Goal: Register for event/course

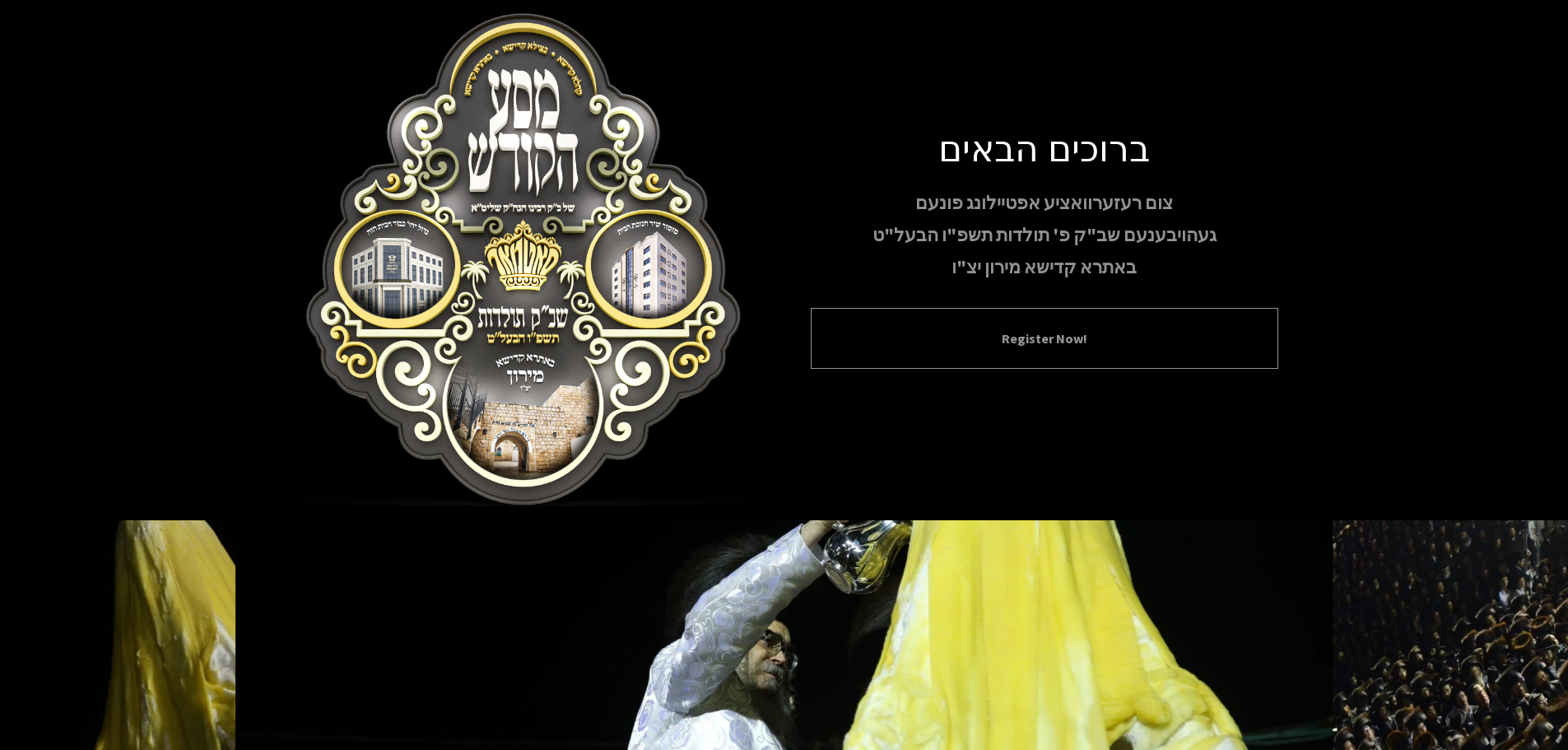
click at [1108, 315] on div "Register Now!" at bounding box center [1044, 338] width 468 height 61
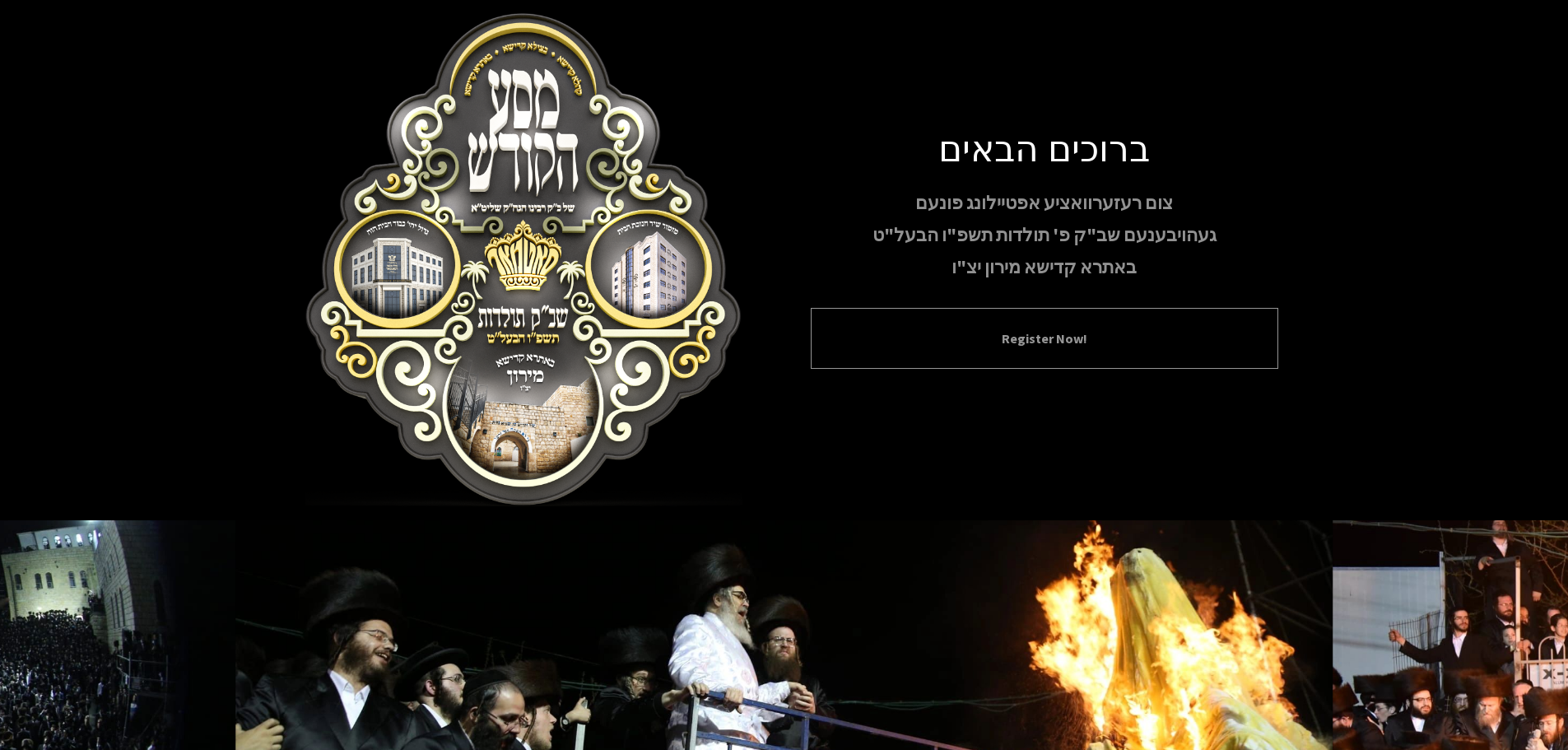
click at [1142, 329] on button "Register Now!" at bounding box center [1045, 339] width 427 height 20
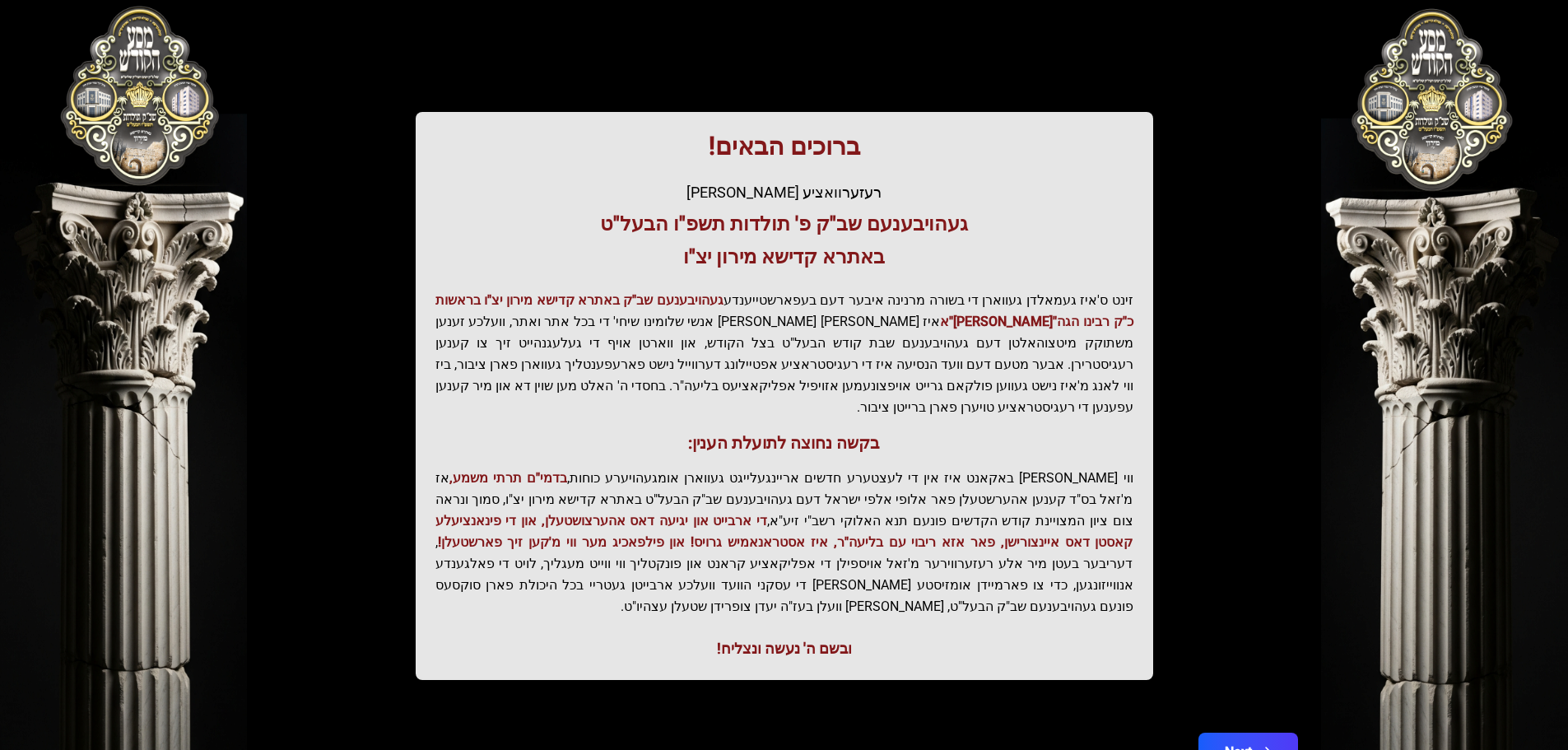
scroll to position [203, 0]
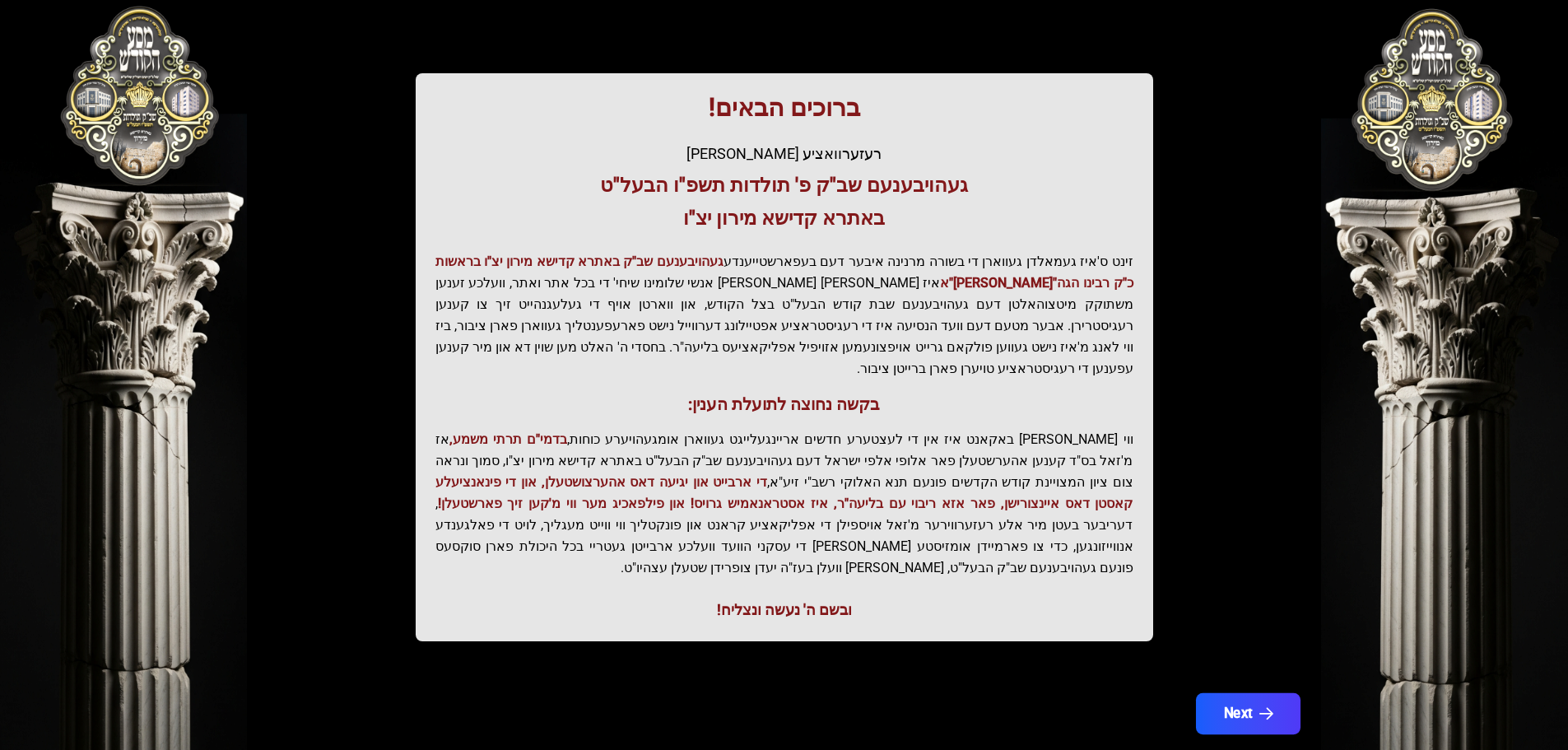
click at [1274, 693] on button "Next" at bounding box center [1247, 713] width 105 height 41
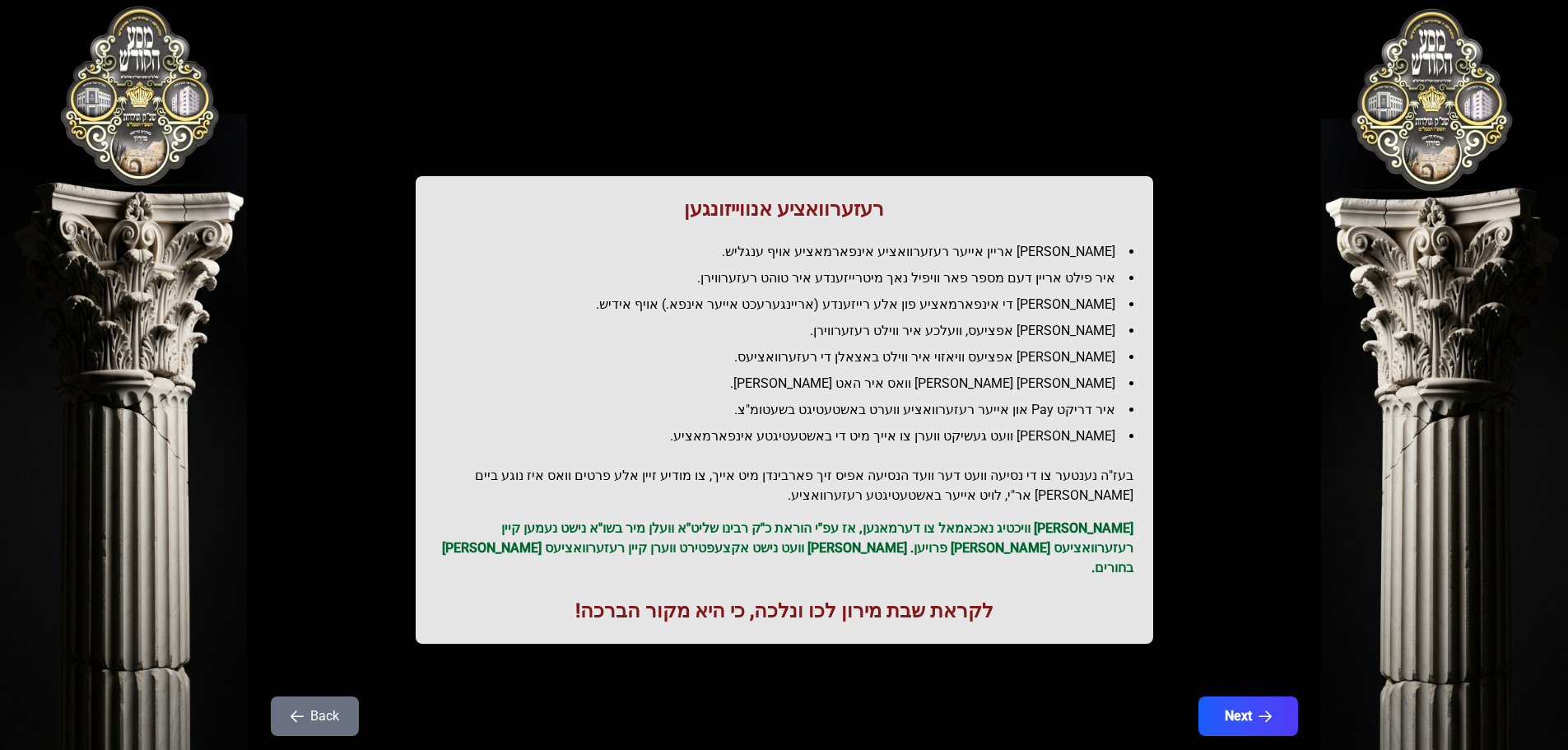
scroll to position [0, 0]
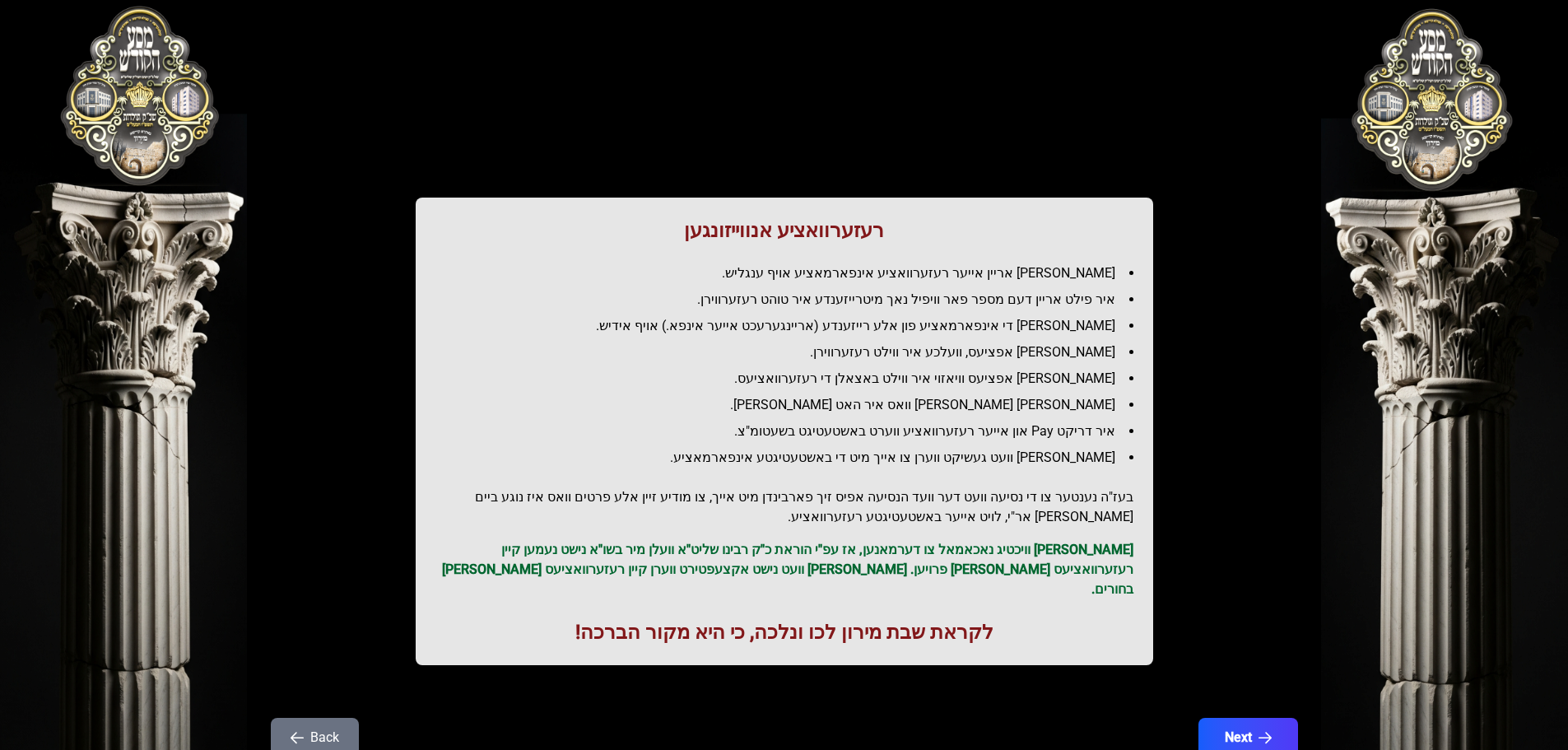
click at [1080, 278] on li "[PERSON_NAME] אריין אייער רעזערוואציע אינפארמאציע אויף ענגליש." at bounding box center [791, 274] width 684 height 20
click at [1080, 308] on li "איר פילט אריין דעם מספר פאר וויפיל נאך מיטרייזענדע איר טוהט רעזערווירן." at bounding box center [791, 300] width 684 height 20
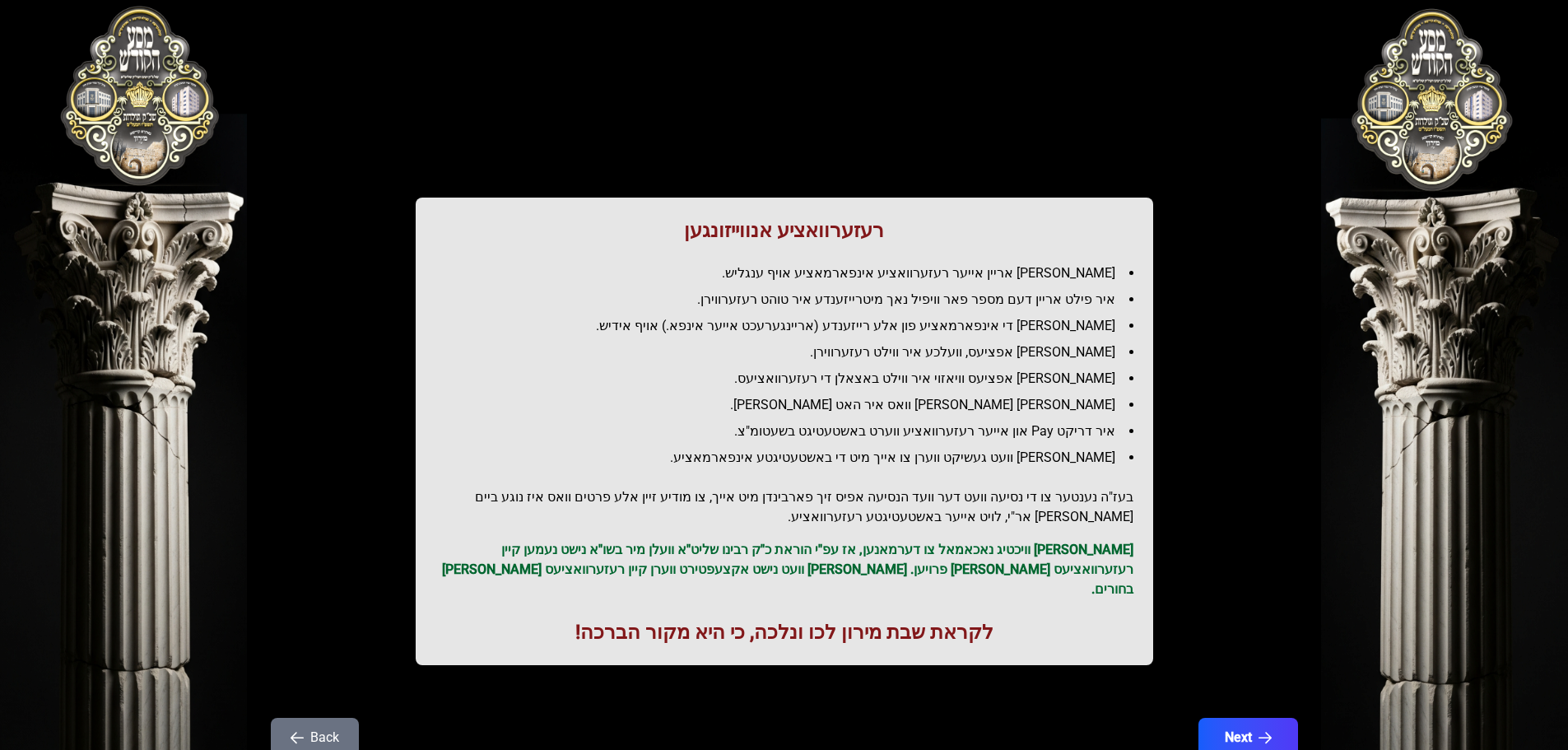
click at [1086, 328] on li "[PERSON_NAME] די אינפארמאציע פון אלע רייזענדע (אריינגערעכט אייער אינפא.) אויף א…" at bounding box center [791, 326] width 684 height 20
click at [1082, 354] on li "[PERSON_NAME] אפציעס, וועלכע איר ווילט רעזערווירן." at bounding box center [791, 352] width 684 height 20
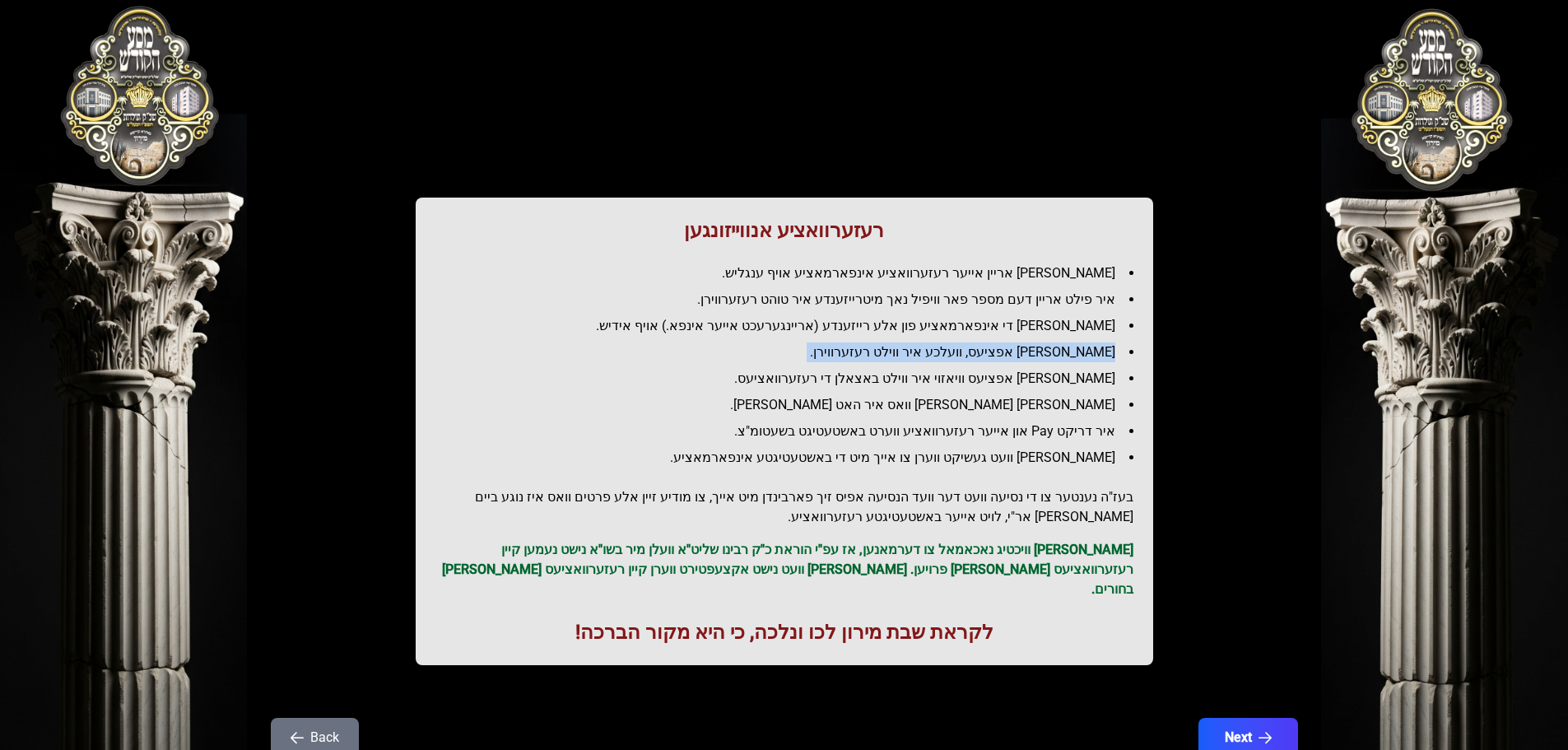
click at [1082, 354] on li "[PERSON_NAME] אפציעס, וועלכע איר ווילט רעזערווירן." at bounding box center [791, 352] width 684 height 20
click at [1082, 370] on li "[PERSON_NAME] אפציעס וויאזוי איר ווילט באצאלן די רעזערוואציעס." at bounding box center [791, 379] width 684 height 20
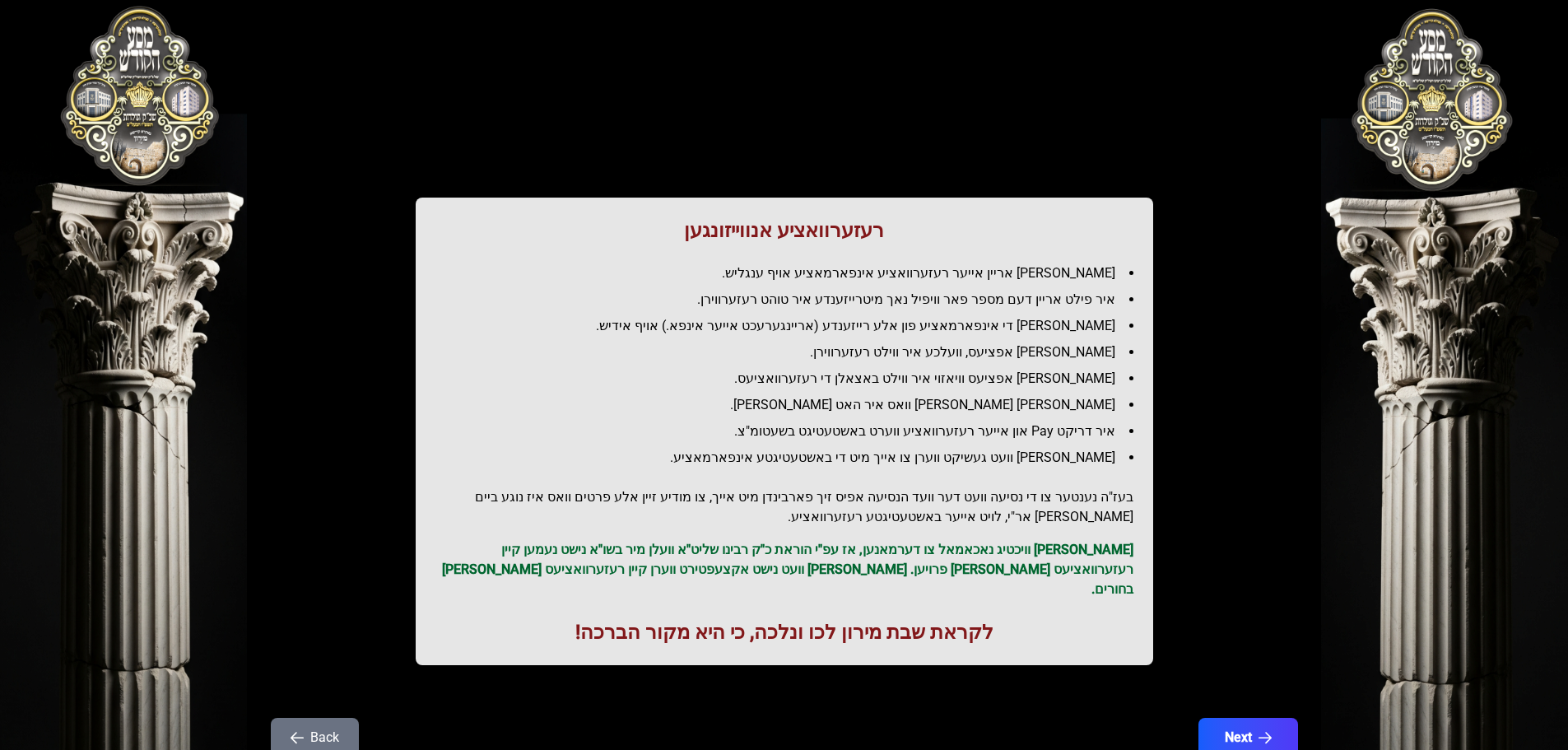
click at [1073, 352] on li "[PERSON_NAME] אפציעס, וועלכע איר ווילט רעזערווירן." at bounding box center [791, 352] width 684 height 20
click at [1062, 403] on li "[PERSON_NAME] [PERSON_NAME] וואס איר האט [PERSON_NAME]." at bounding box center [791, 405] width 684 height 20
click at [1063, 431] on li "איר דריקט Pay און אייער רעזערוואציע ווערט באשטעטיגט בשעטומ"צ." at bounding box center [791, 432] width 684 height 20
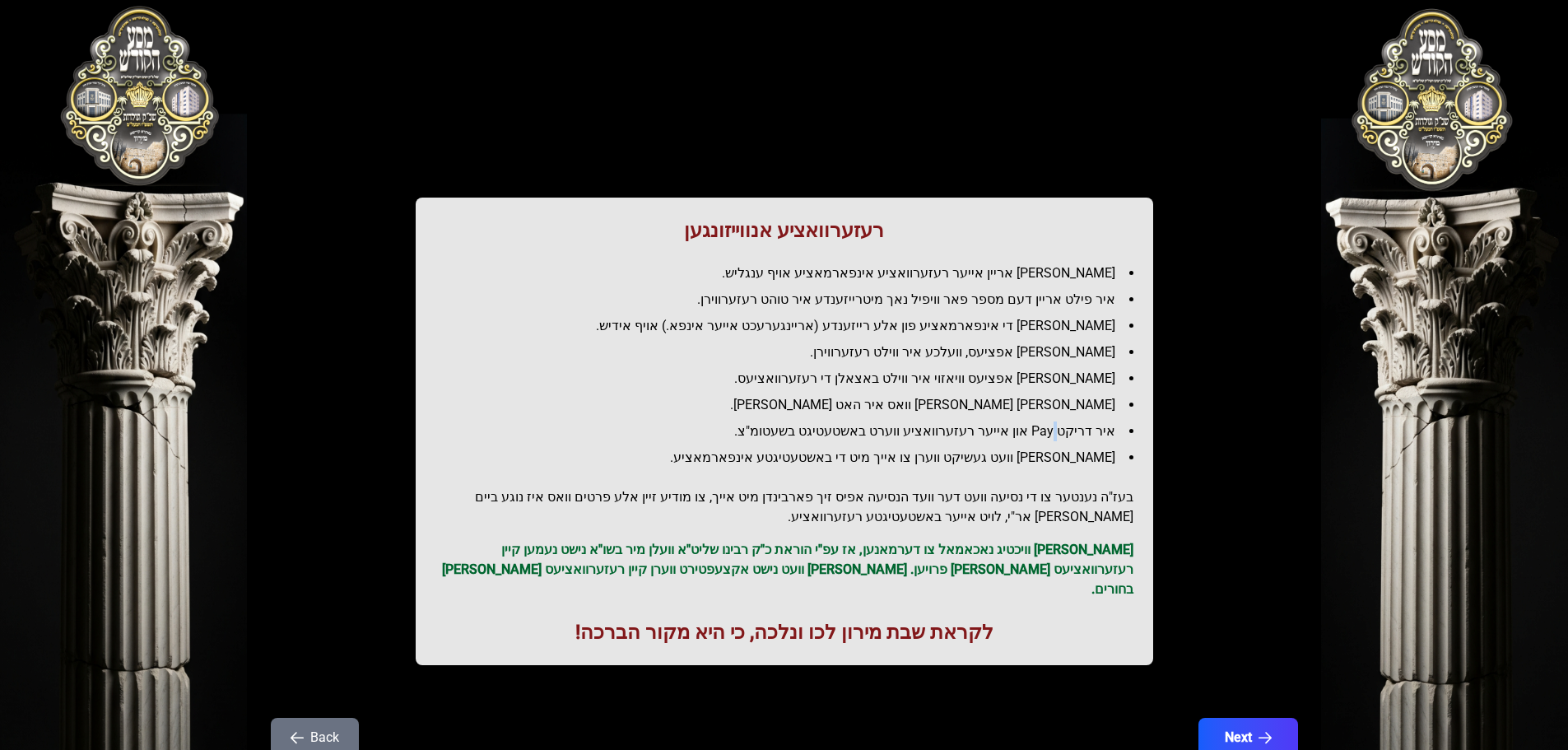
click at [1063, 431] on li "איר דריקט Pay און אייער רעזערוואציע ווערט באשטעטיגט בשעטומ"צ." at bounding box center [791, 432] width 684 height 20
click at [1058, 457] on li "[PERSON_NAME] וועט געשיקט ווערן צו אייך מיט די באשטעטיגטע אינפארמאציע." at bounding box center [791, 458] width 684 height 20
click at [1057, 457] on li "[PERSON_NAME] וועט געשיקט ווערן צו אייך מיט די באשטעטיגטע אינפארמאציע." at bounding box center [791, 458] width 684 height 20
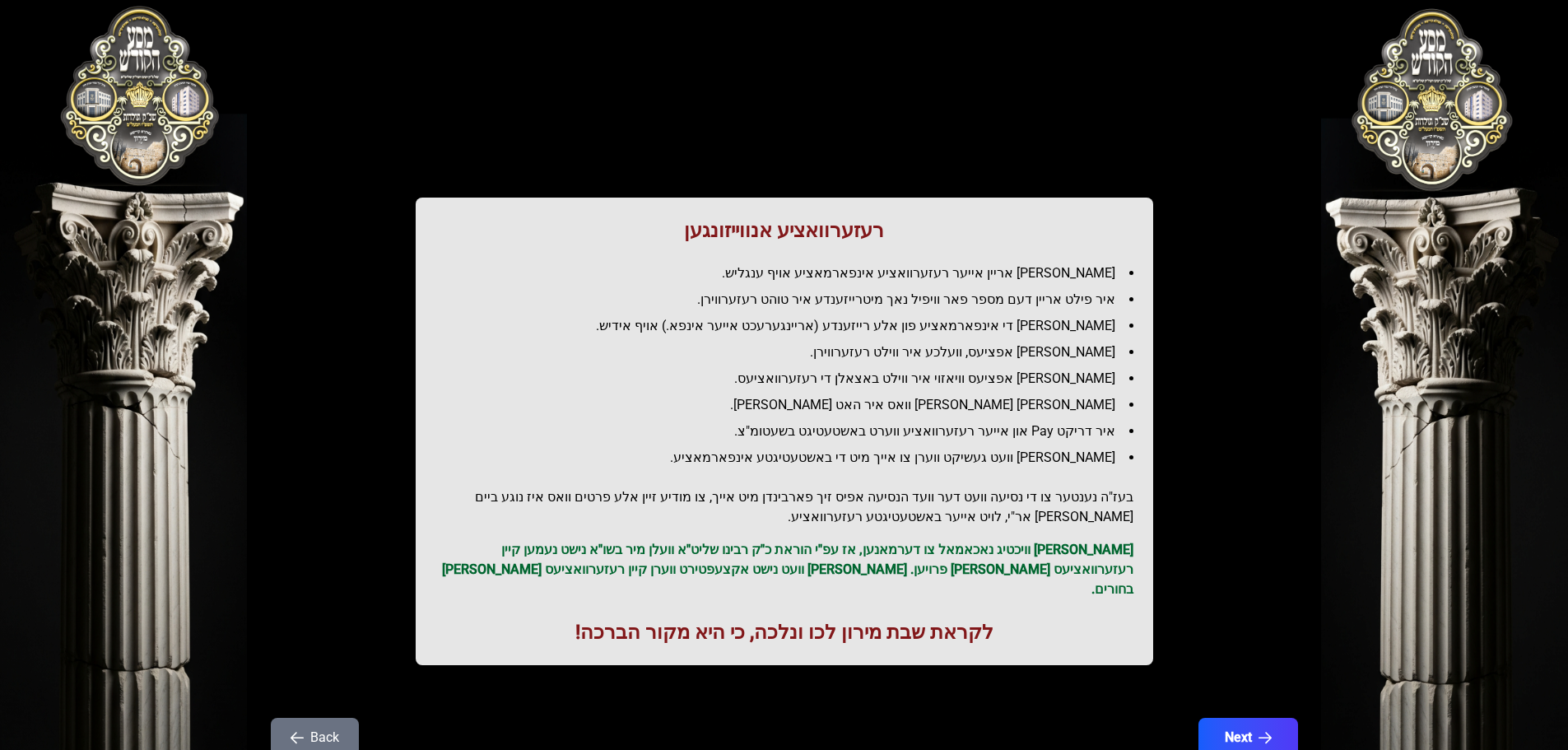
click at [1062, 500] on h2 "בעז"ה נענטער צו די נסיעה וועט דער וועד הנסיעה אפיס זיך פארבינדן מיט אייך, צו מו…" at bounding box center [784, 506] width 698 height 39
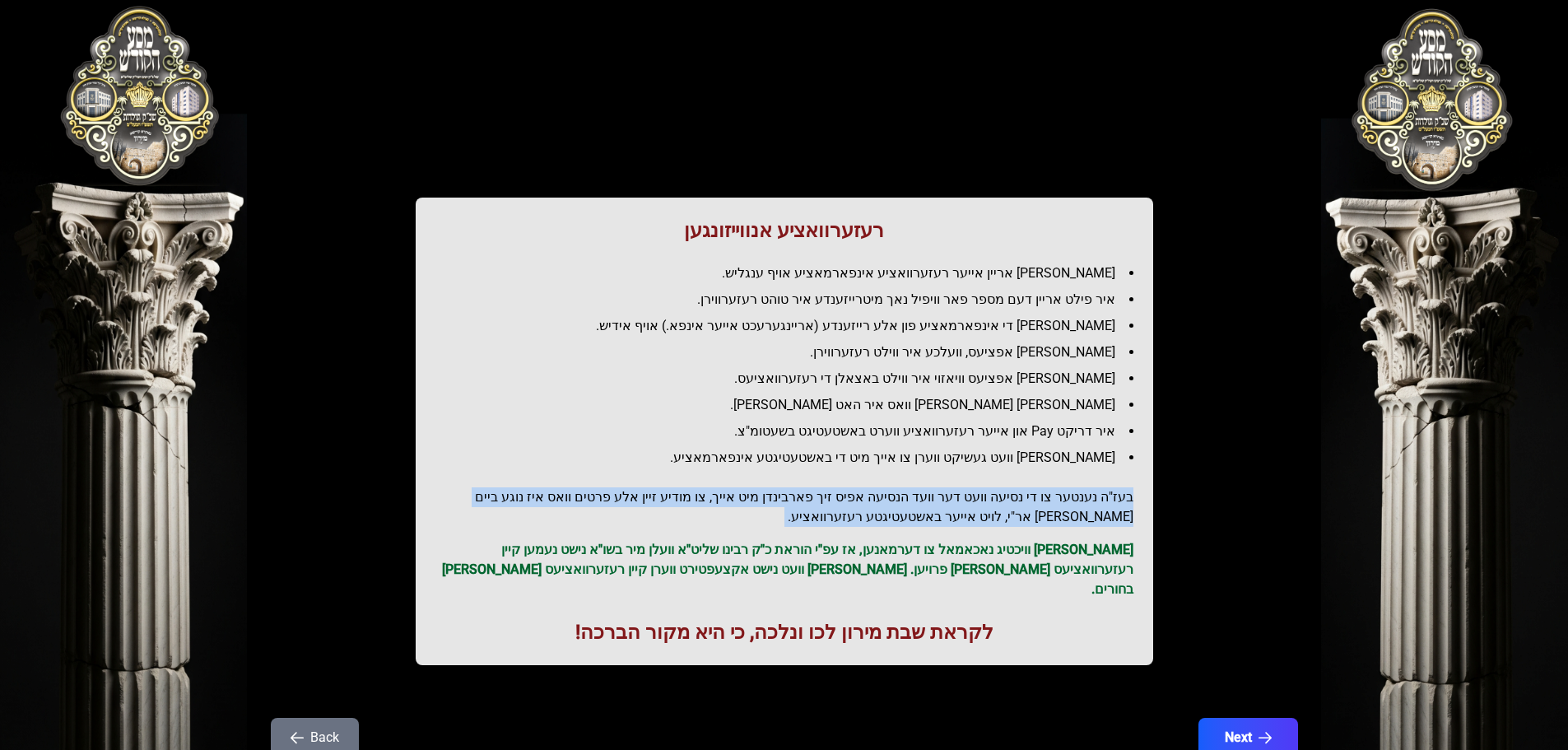
click at [1062, 500] on h2 "בעז"ה נענטער צו די נסיעה וועט דער וועד הנסיעה אפיס זיך פארבינדן מיט אייך, צו מו…" at bounding box center [784, 506] width 698 height 39
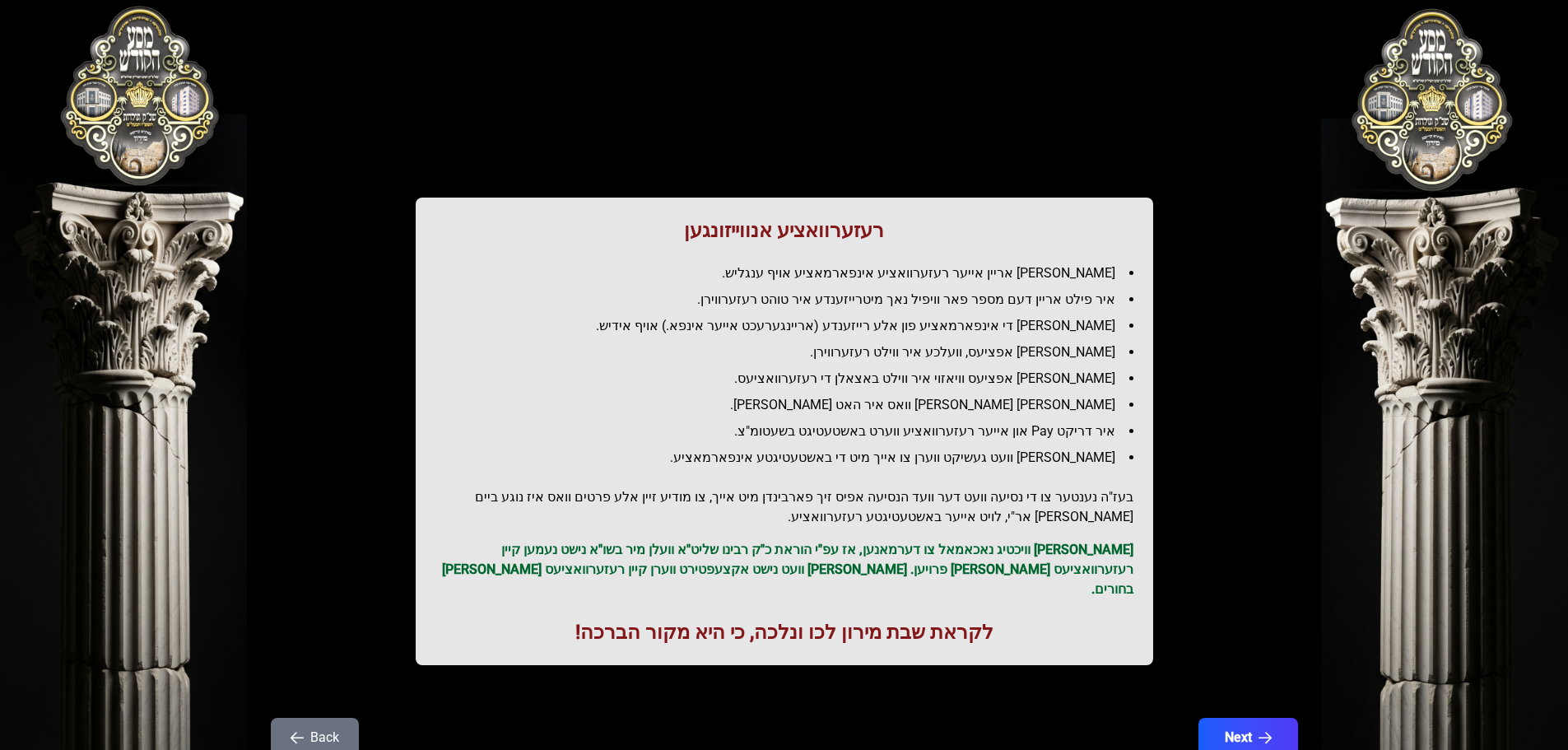
click at [1087, 549] on p "[PERSON_NAME] וויכטיג נאכאמאל צו דערמאנען, אז עפ"י הוראת כ"ק רבינו שליט"א וועלן…" at bounding box center [784, 569] width 698 height 59
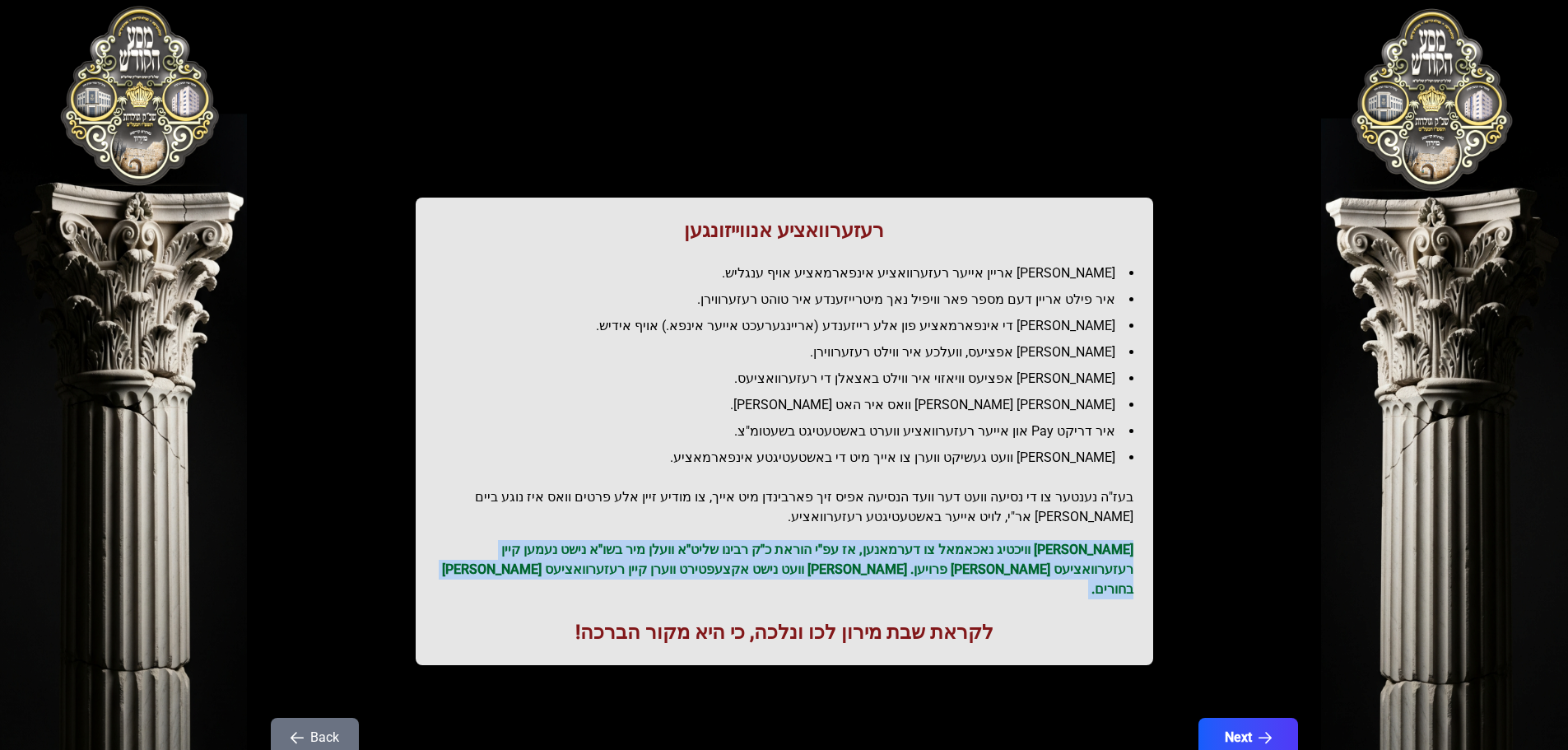
drag, startPoint x: 1087, startPoint y: 549, endPoint x: 1108, endPoint y: 556, distance: 22.1
click at [1088, 549] on p "[PERSON_NAME] וויכטיג נאכאמאל צו דערמאנען, אז עפ"י הוראת כ"ק רבינו שליט"א וועלן…" at bounding box center [784, 569] width 698 height 59
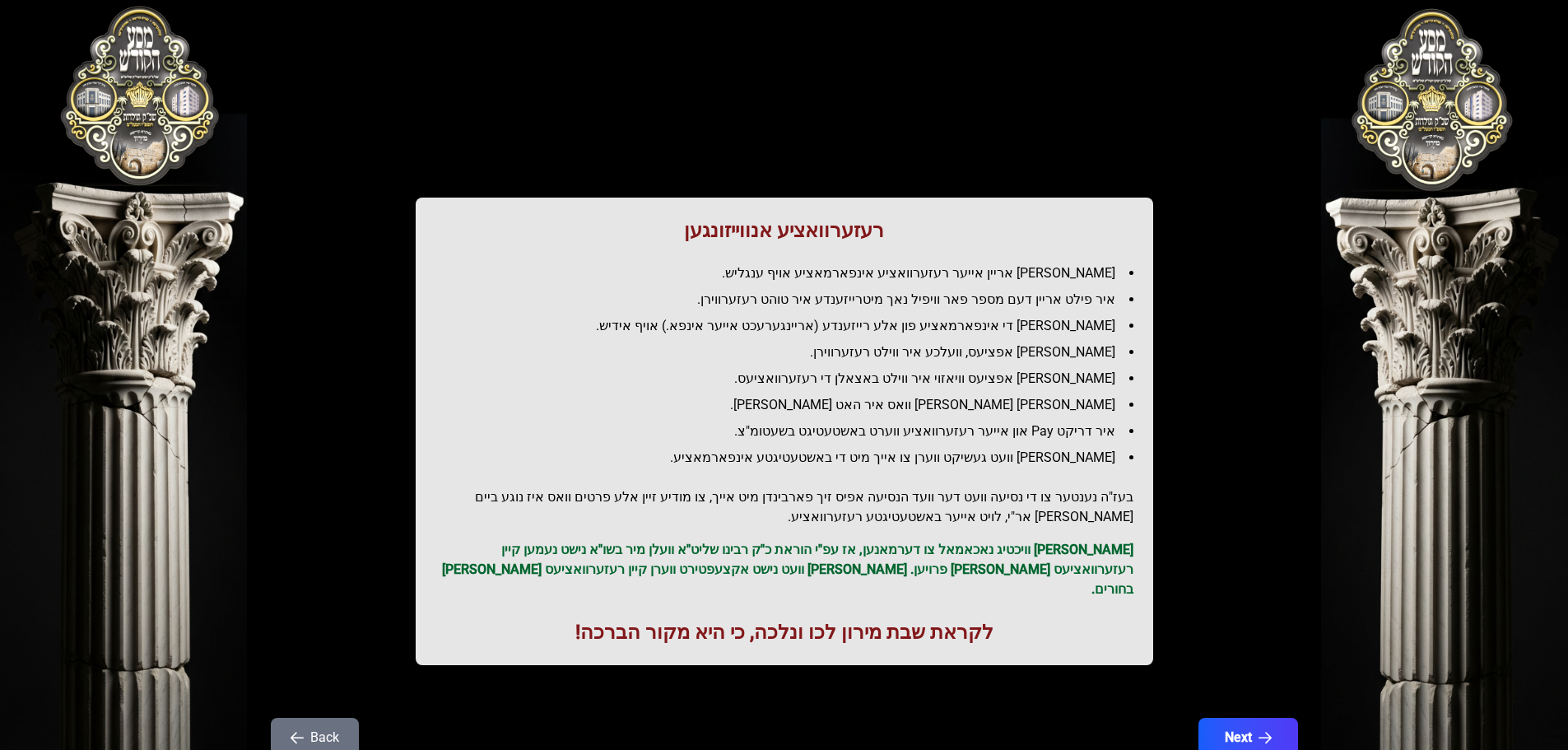
click at [1027, 409] on li "[PERSON_NAME] [PERSON_NAME] וואס איר האט [PERSON_NAME]." at bounding box center [791, 405] width 684 height 20
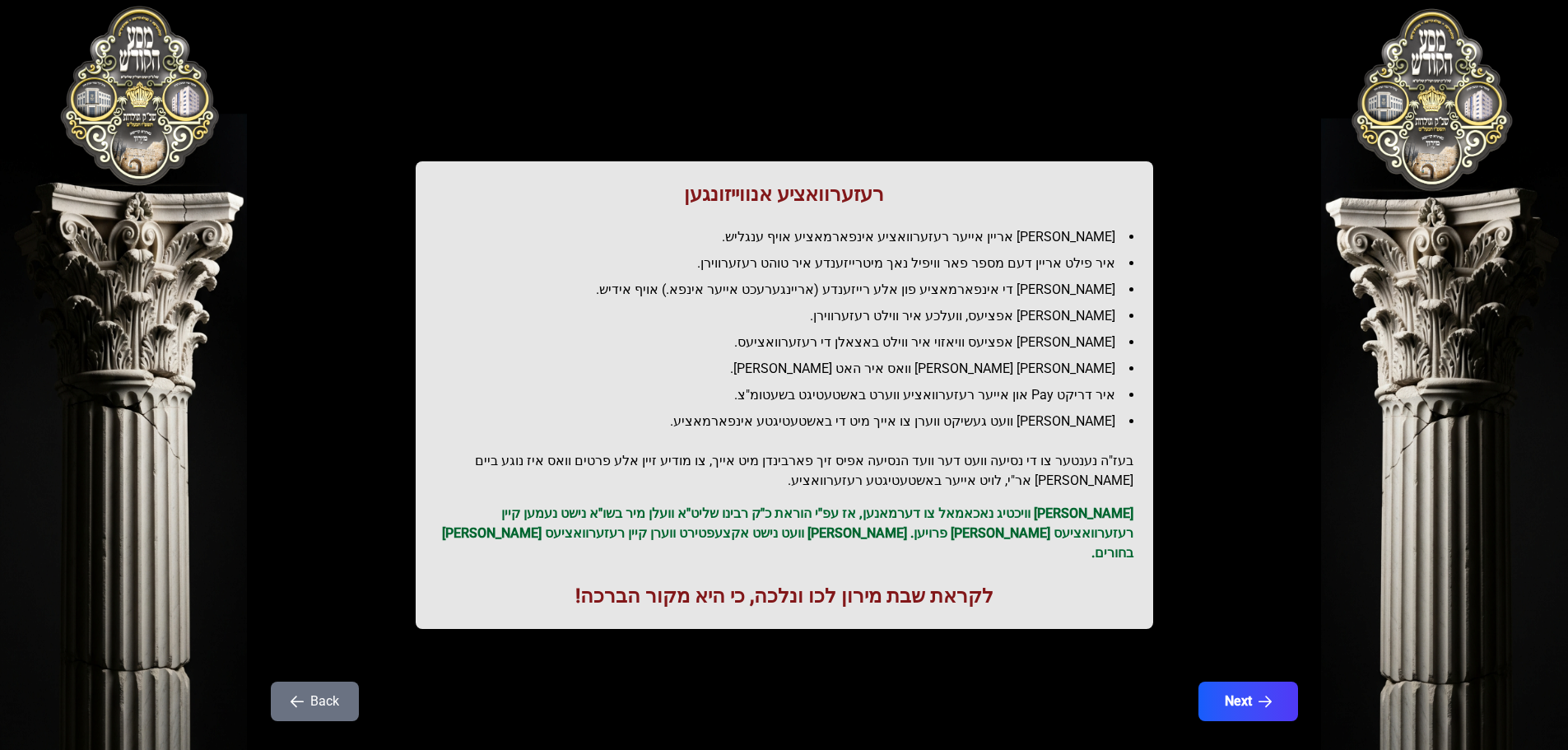
scroll to position [47, 0]
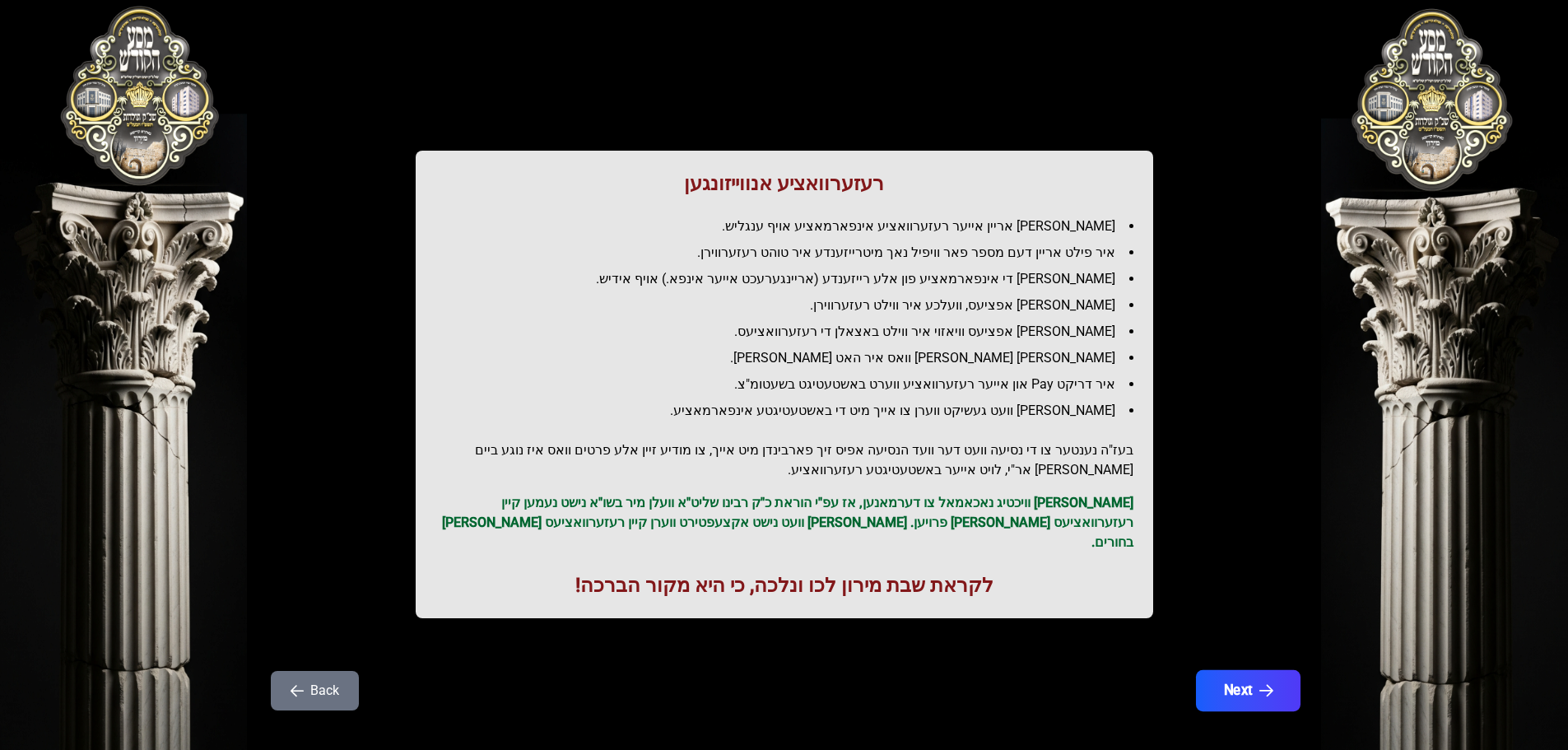
click at [1261, 685] on icon "button" at bounding box center [1265, 691] width 14 height 14
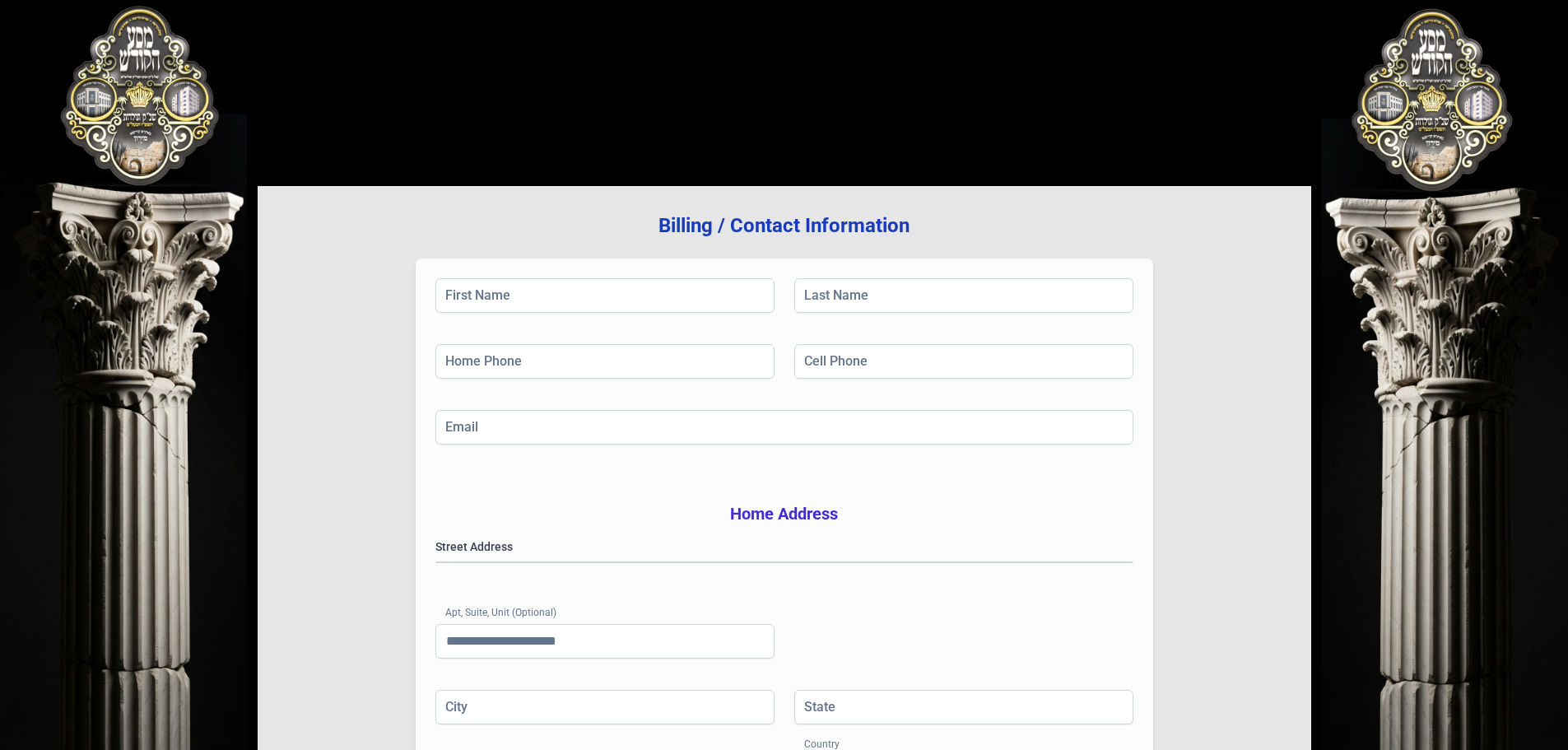
scroll to position [0, 0]
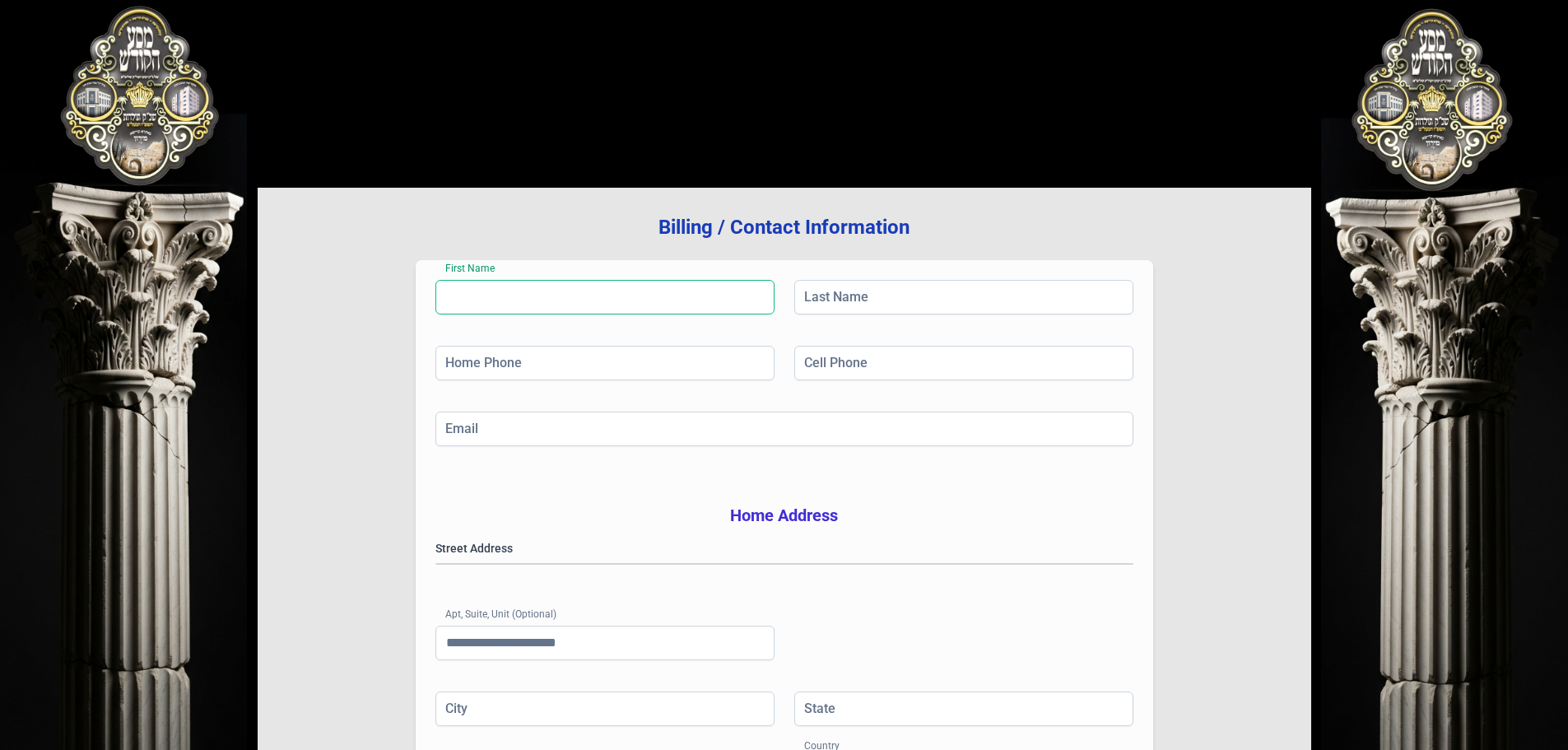
click at [670, 301] on input "First Name" at bounding box center [604, 296] width 339 height 34
click at [833, 294] on input "Last Name" at bounding box center [963, 296] width 339 height 34
click at [685, 362] on input "Home Phone" at bounding box center [604, 362] width 339 height 34
click at [680, 308] on input "First Name" at bounding box center [604, 296] width 339 height 34
click at [862, 367] on input "Cell Phone" at bounding box center [963, 362] width 339 height 34
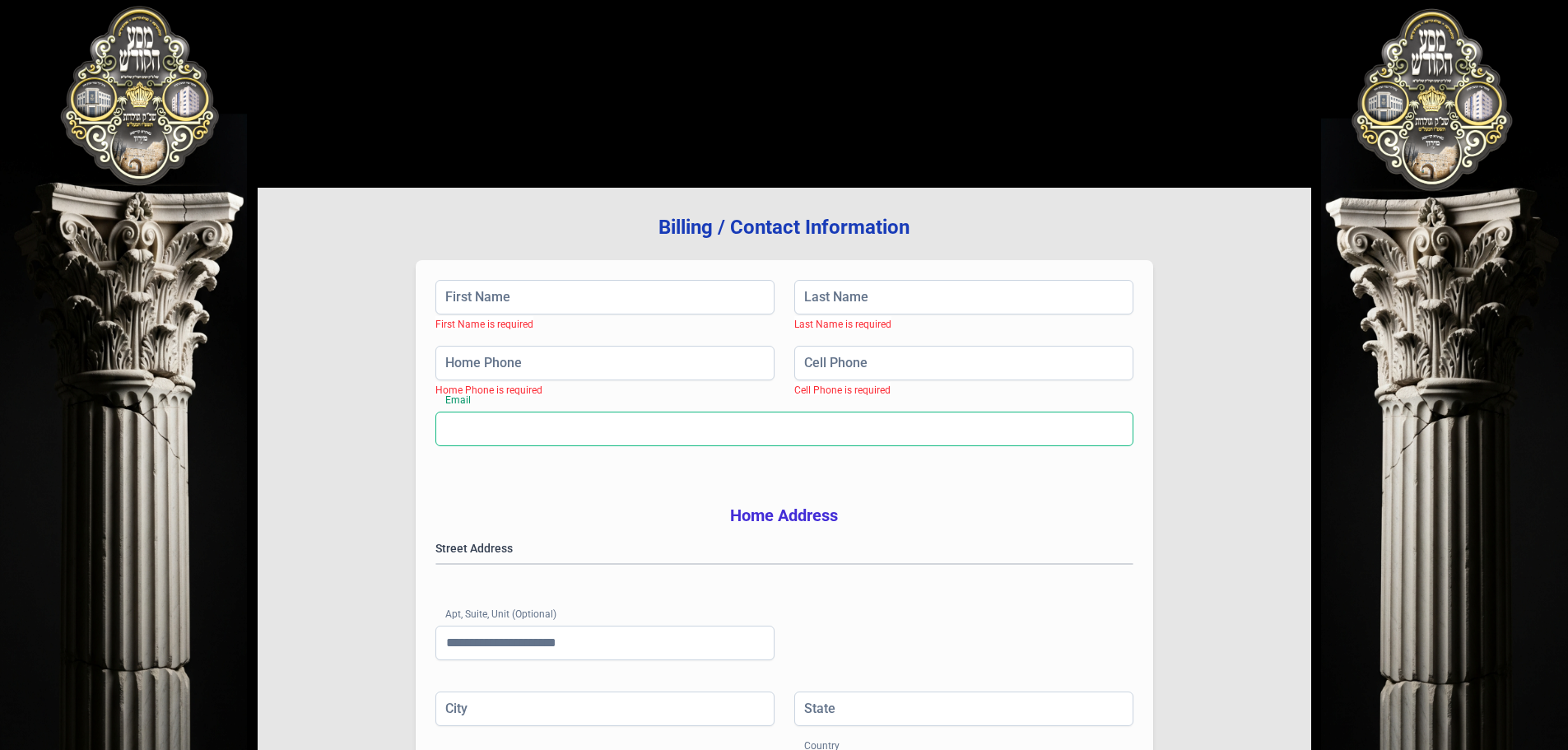
click at [846, 442] on input "Email" at bounding box center [784, 429] width 698 height 34
click at [525, 302] on input "First Name" at bounding box center [604, 296] width 339 height 34
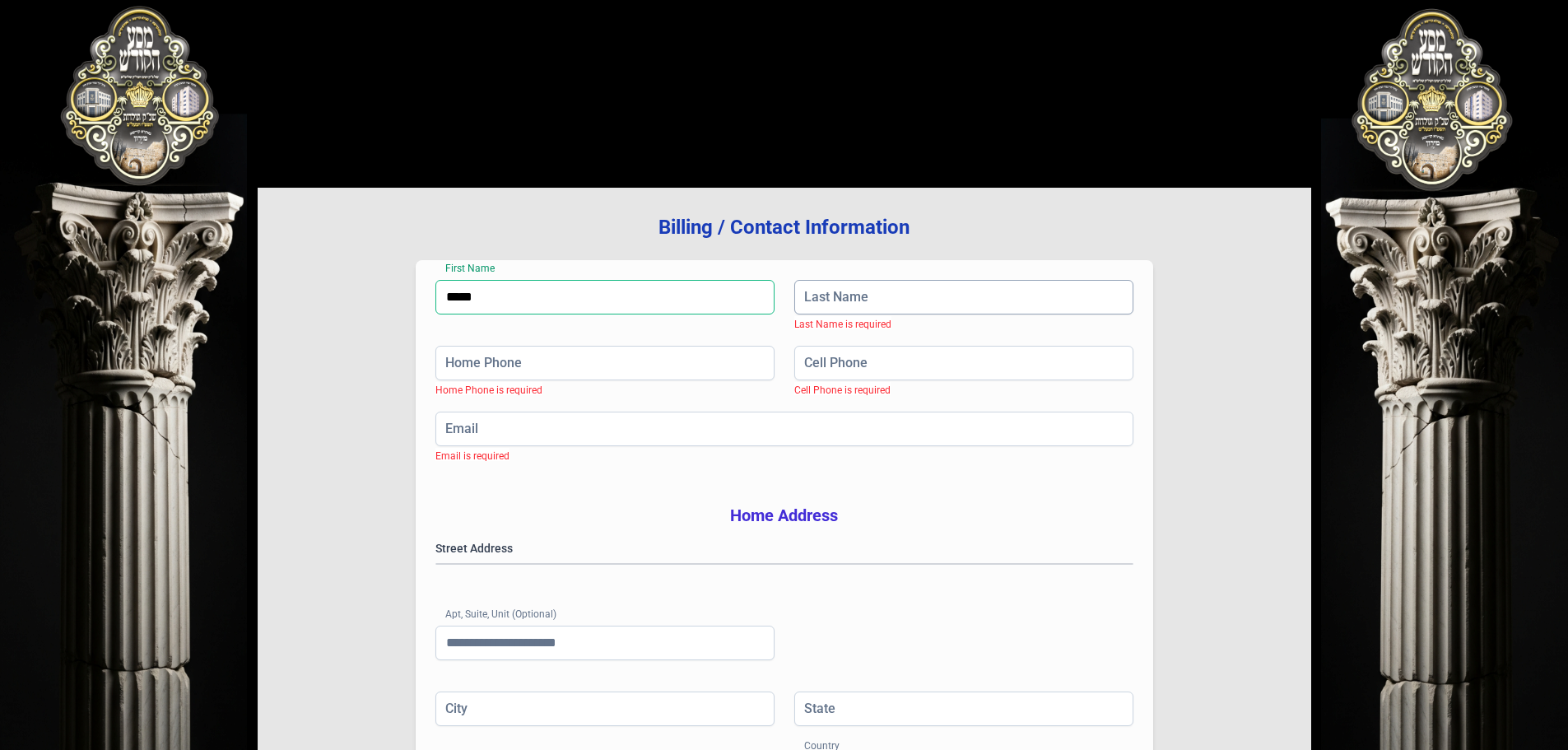
type input "*****"
click at [955, 303] on input "Last Name" at bounding box center [963, 296] width 339 height 34
type input "********"
click at [465, 293] on input "*****" at bounding box center [604, 296] width 339 height 34
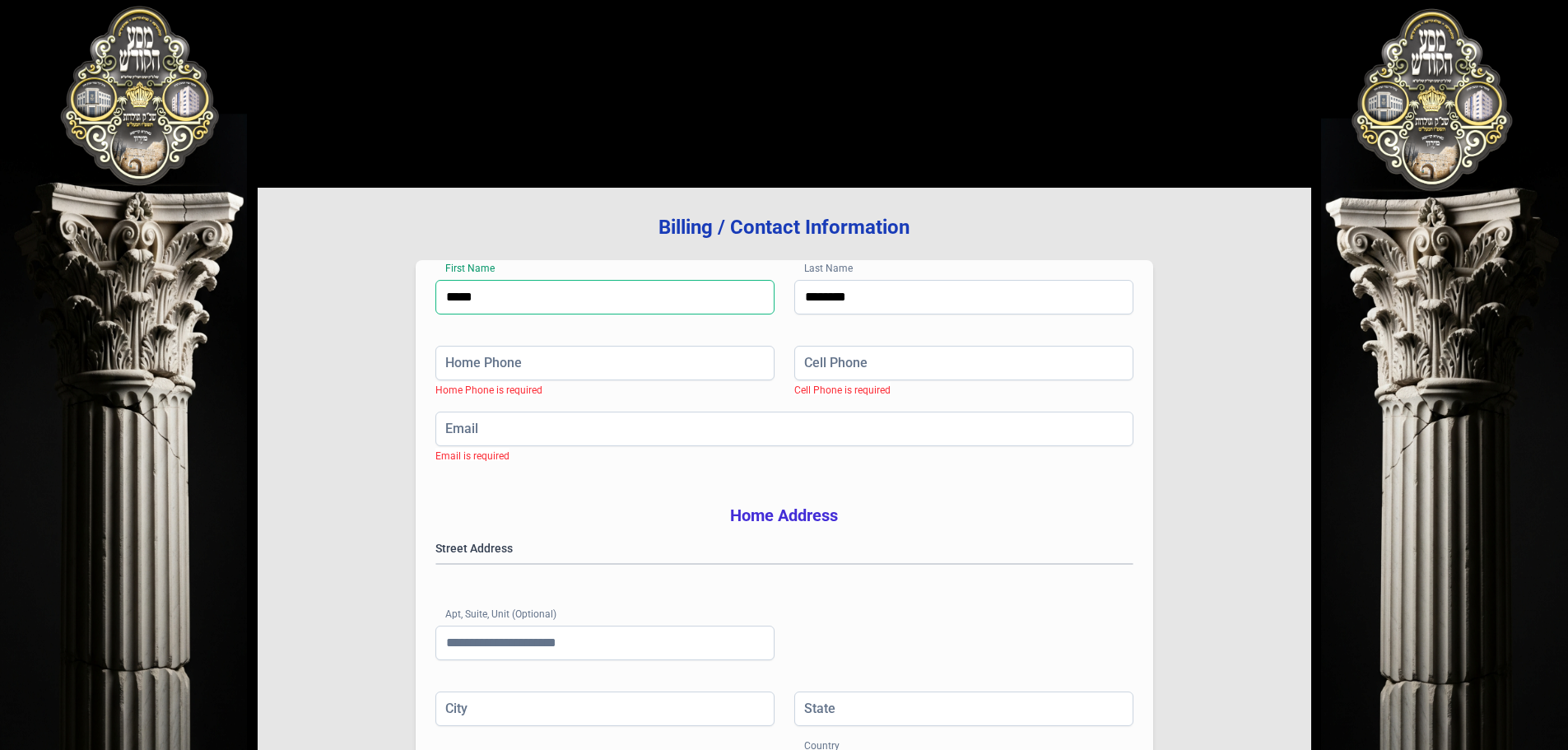
click at [465, 293] on input "*****" at bounding box center [604, 296] width 339 height 34
type input "*******"
click at [535, 374] on input "Home Phone" at bounding box center [604, 362] width 339 height 34
type input "**"
type input "**********"
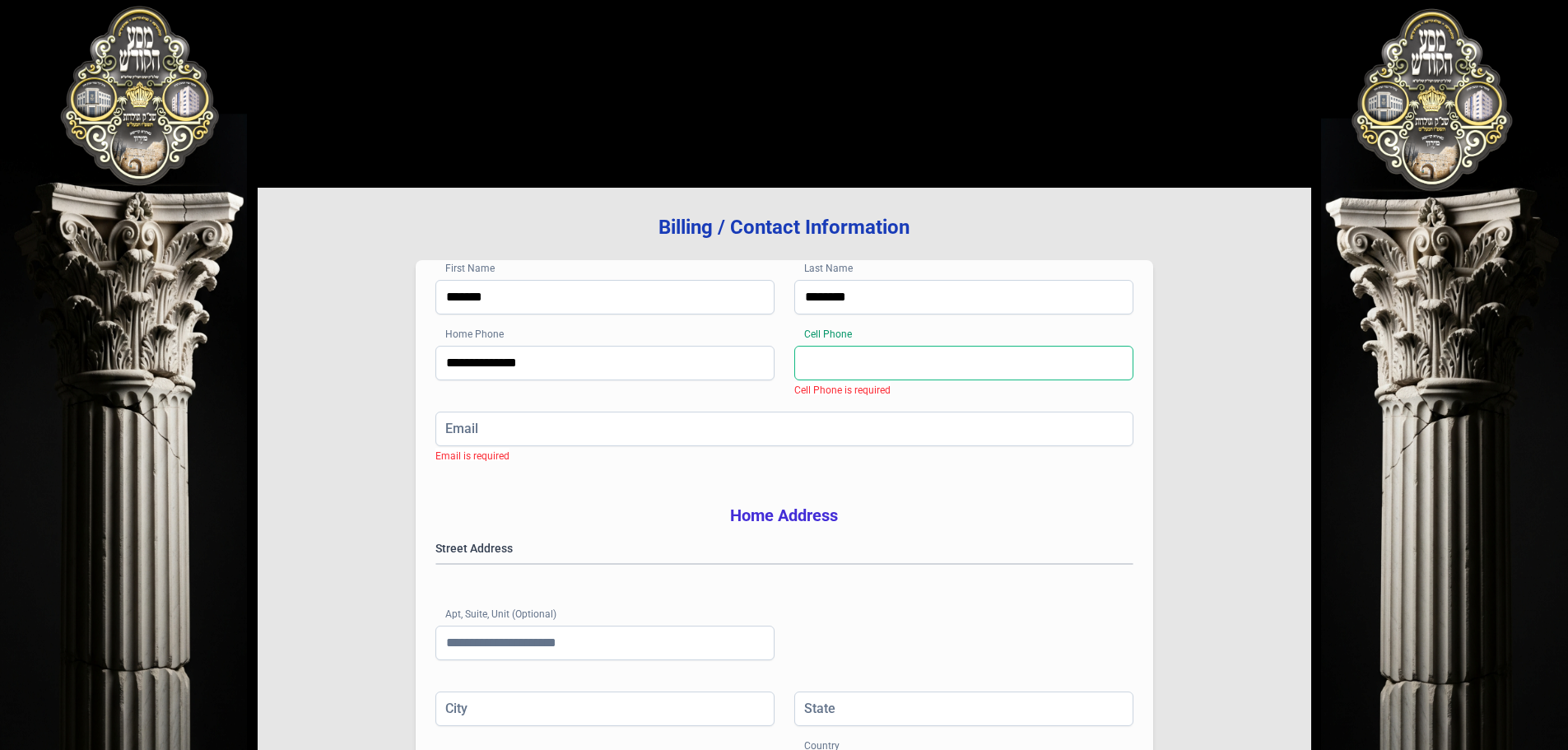
click at [869, 367] on input "Cell Phone" at bounding box center [963, 362] width 339 height 34
type input "**"
type input "**********"
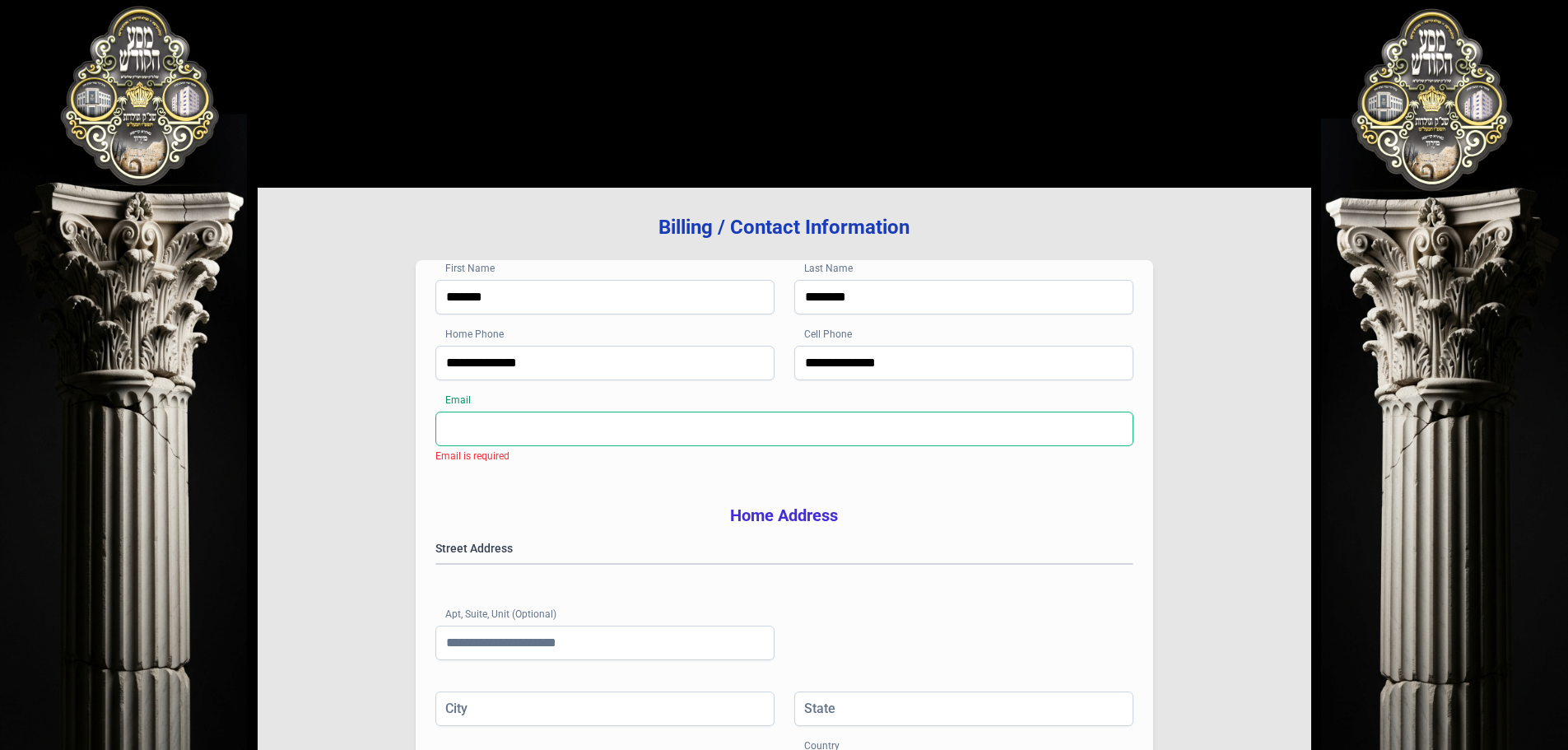
click at [791, 437] on input "Email" at bounding box center [784, 429] width 698 height 34
type input "**********"
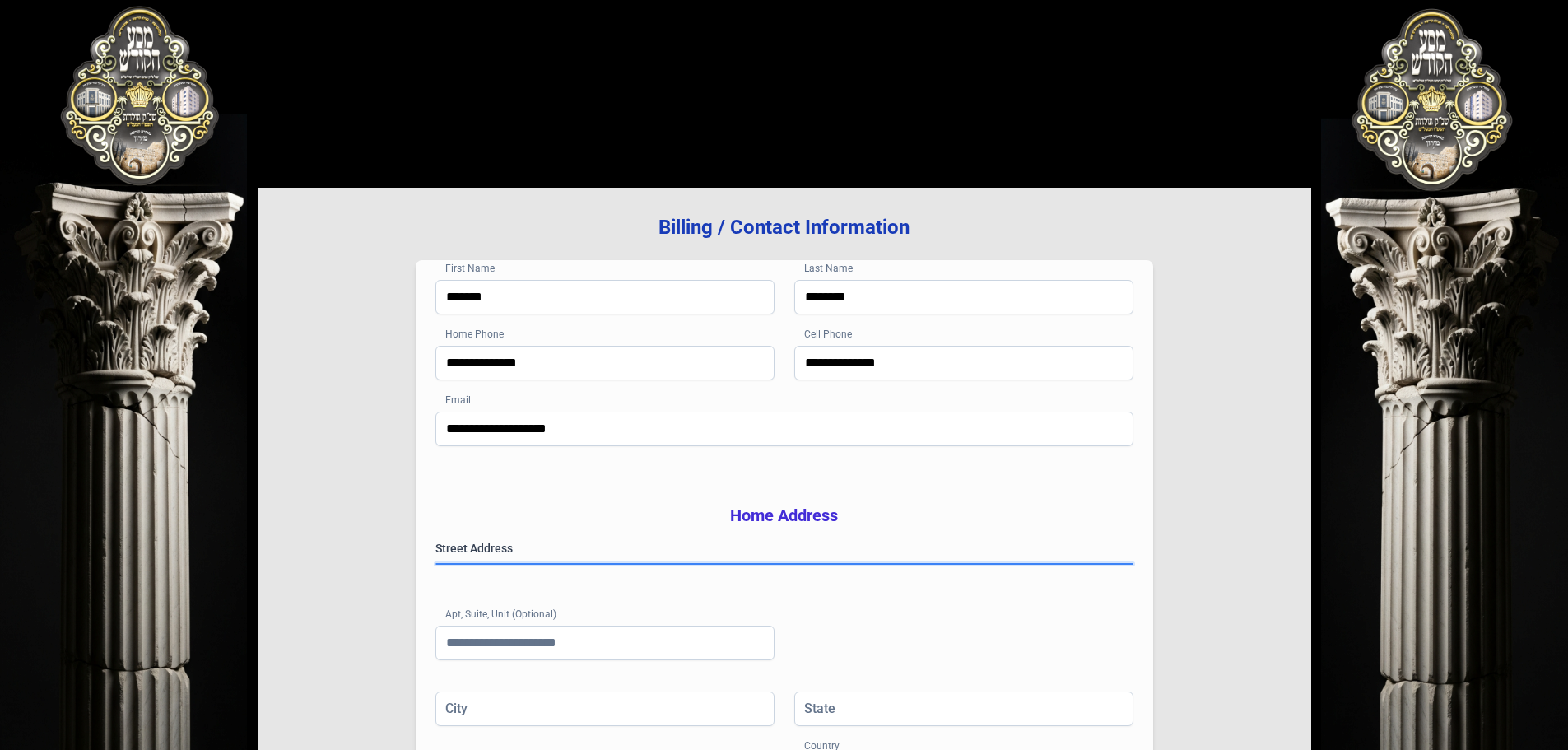
click at [436, 564] on gmp-place-autocomplete at bounding box center [436, 564] width 0 height 0
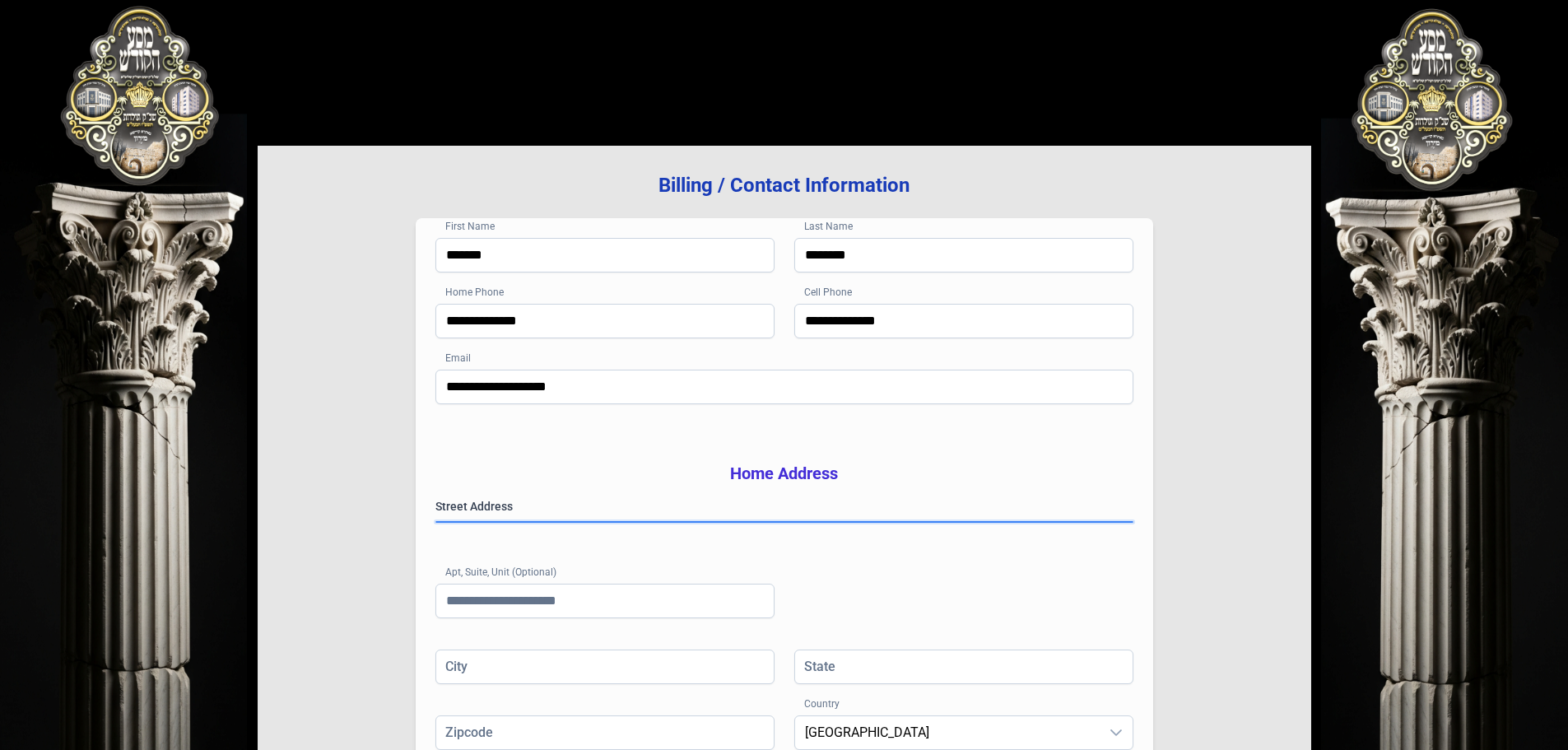
type input "********"
type input "**"
type input "*********"
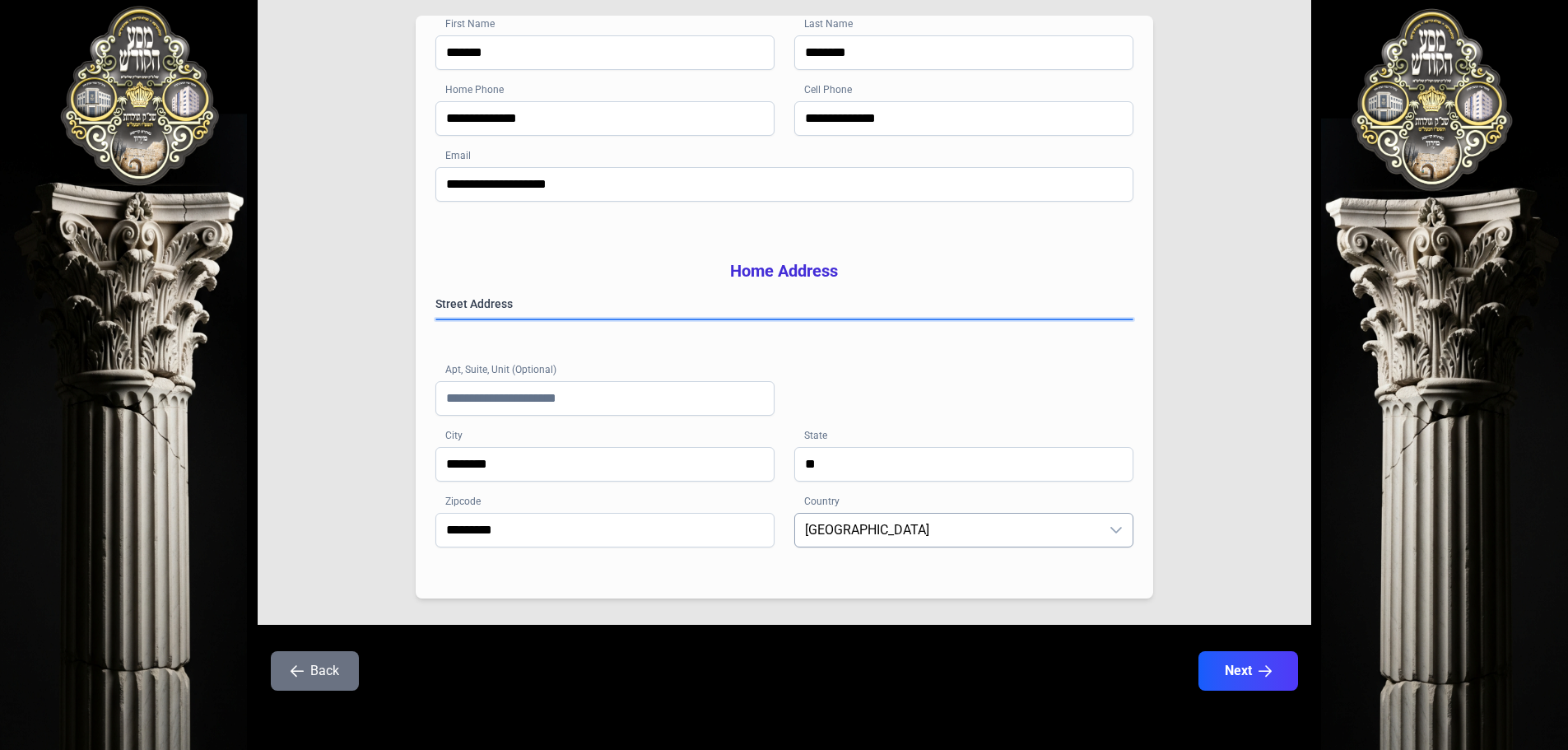
scroll to position [270, 0]
click at [1253, 684] on button "Next" at bounding box center [1247, 670] width 105 height 41
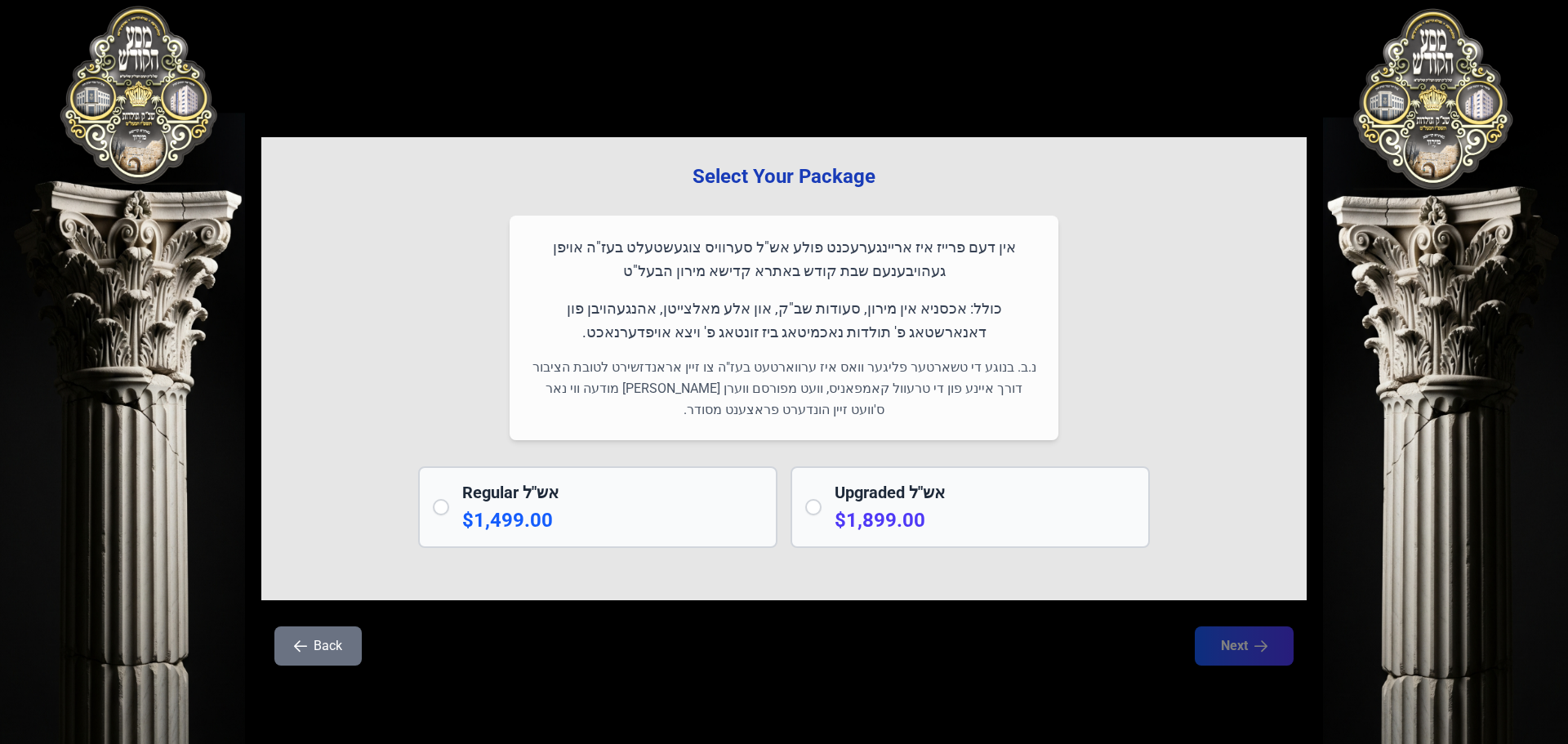
click at [528, 509] on p "$1,499.00" at bounding box center [613, 520] width 300 height 26
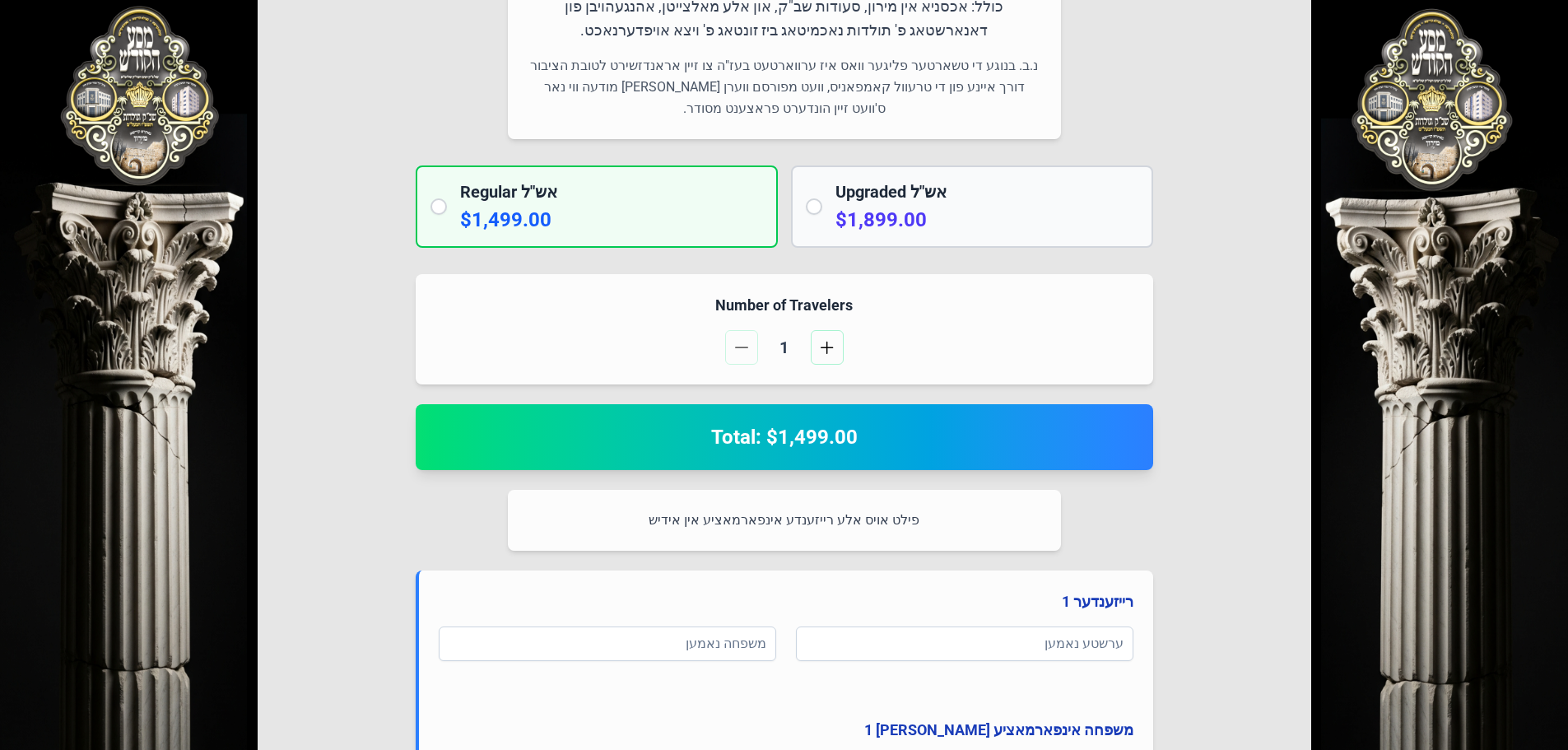
scroll to position [330, 0]
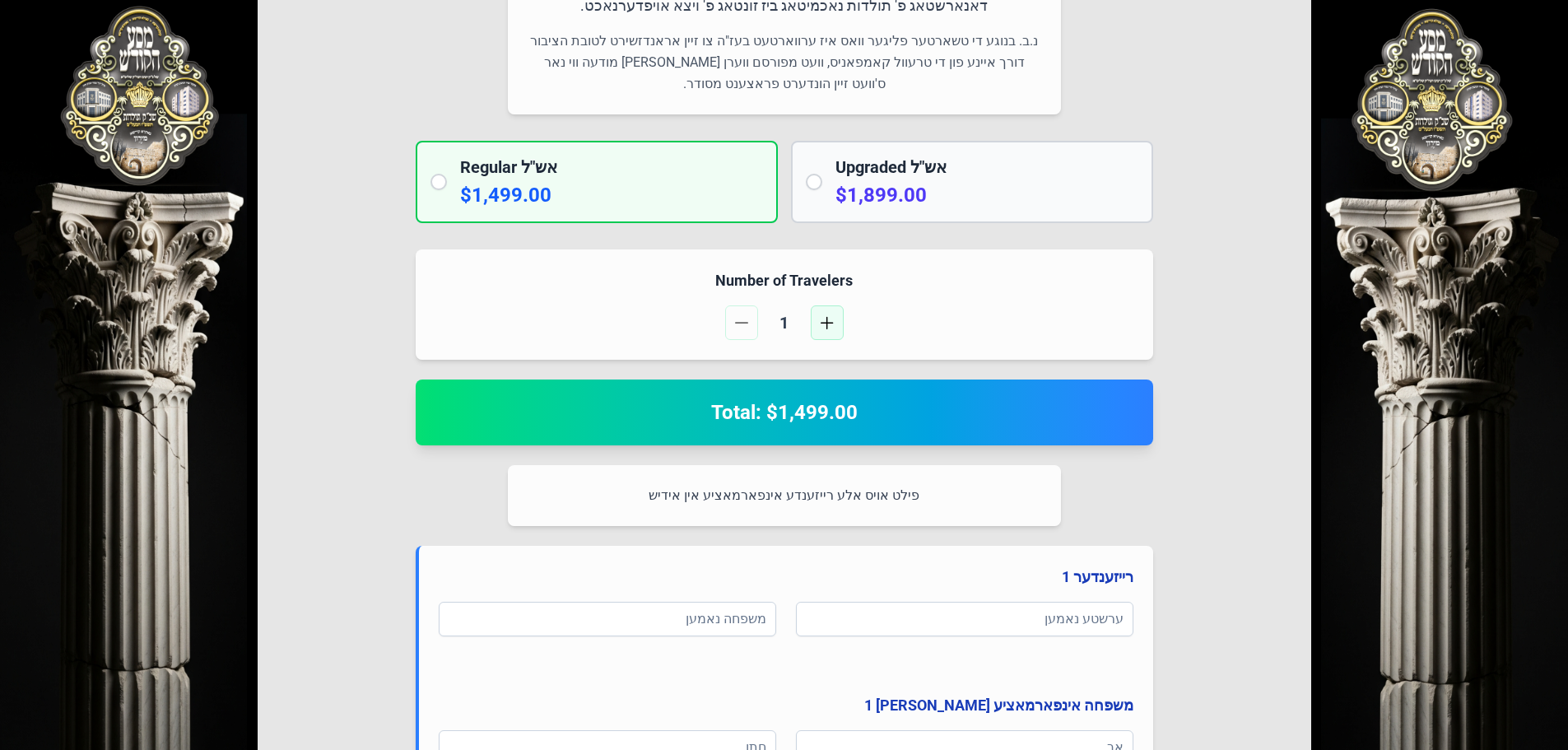
click at [827, 319] on span "button" at bounding box center [828, 323] width 13 height 13
click at [761, 320] on div "2" at bounding box center [785, 322] width 119 height 34
click at [741, 321] on span "button" at bounding box center [741, 323] width 13 height 13
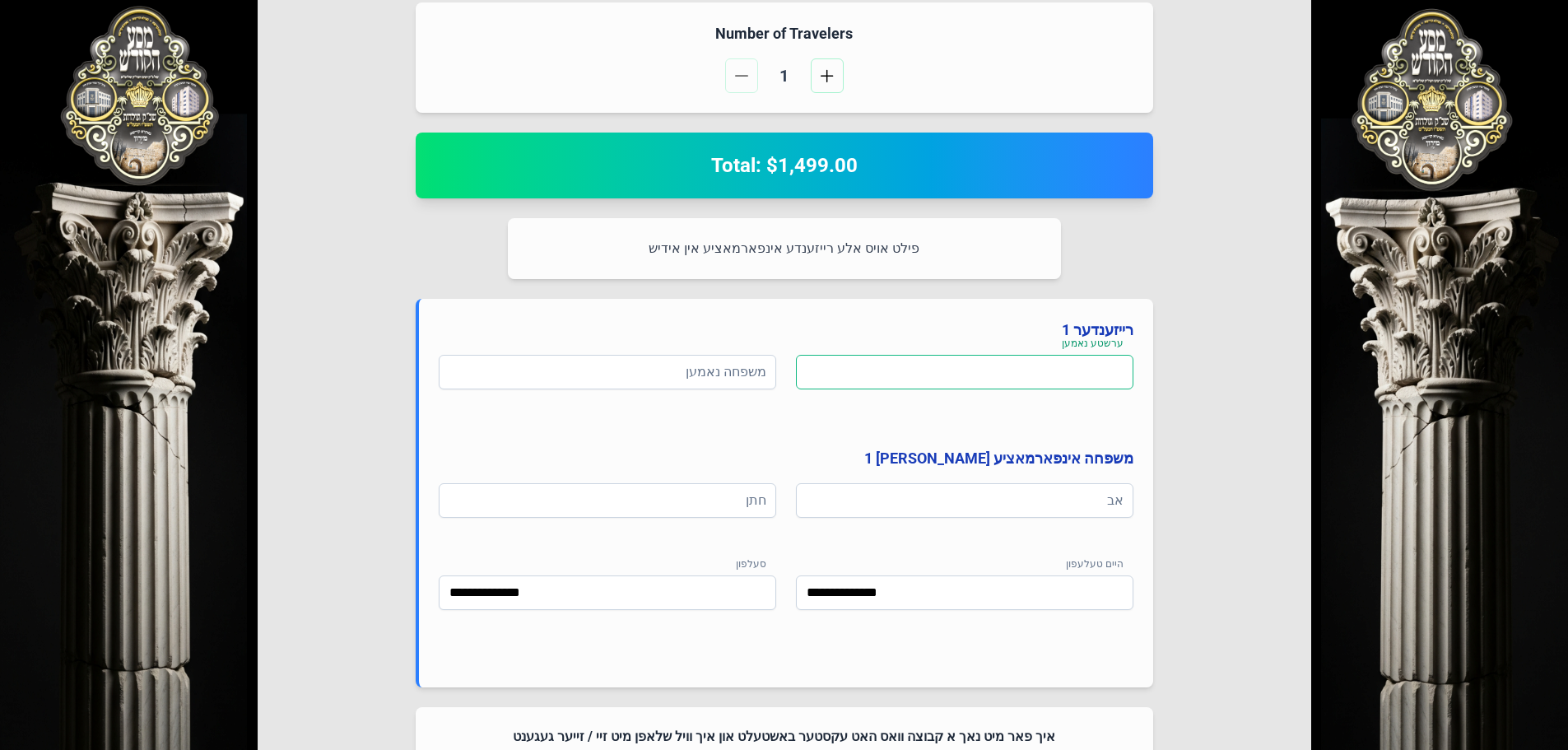
click at [896, 377] on input at bounding box center [964, 372] width 337 height 34
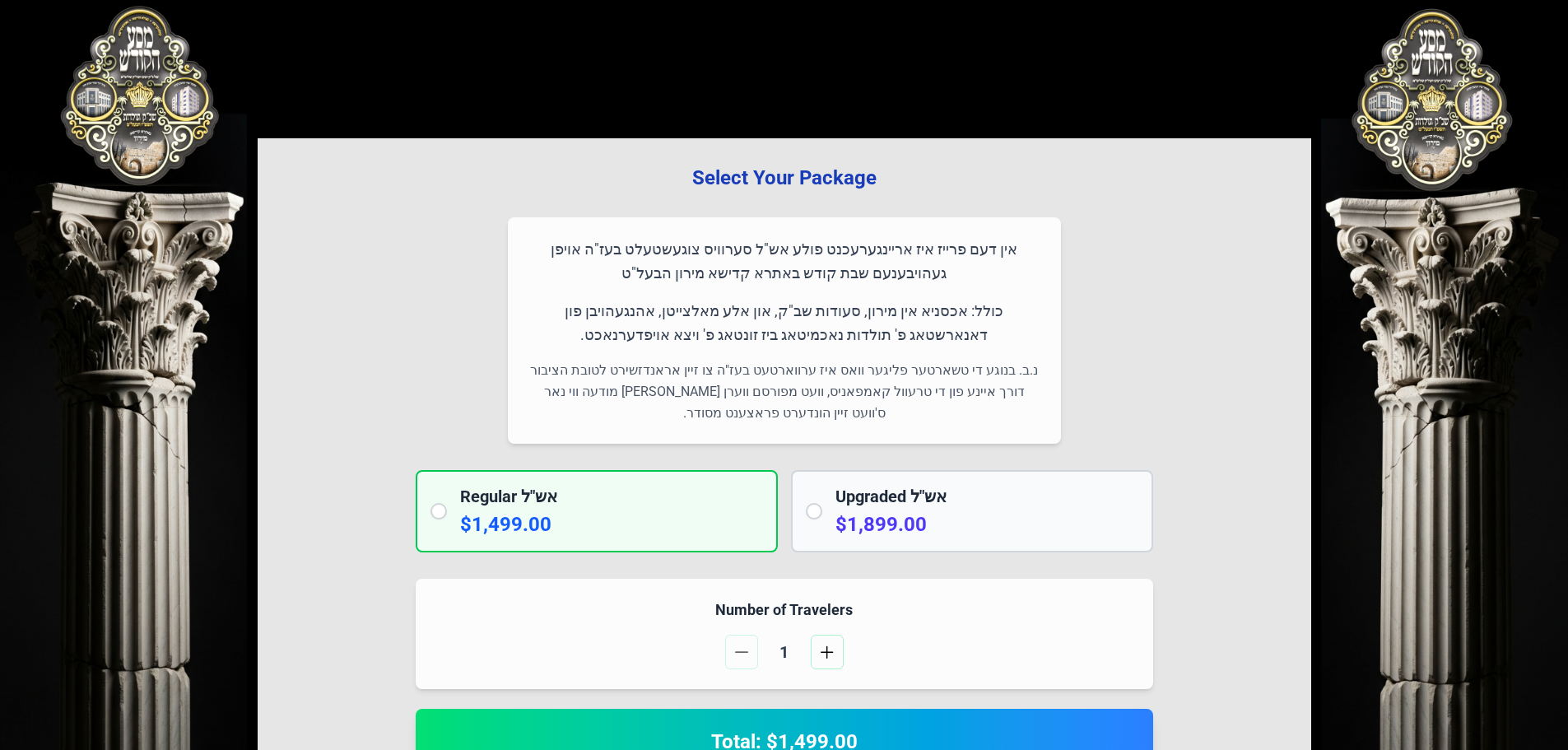
scroll to position [659, 0]
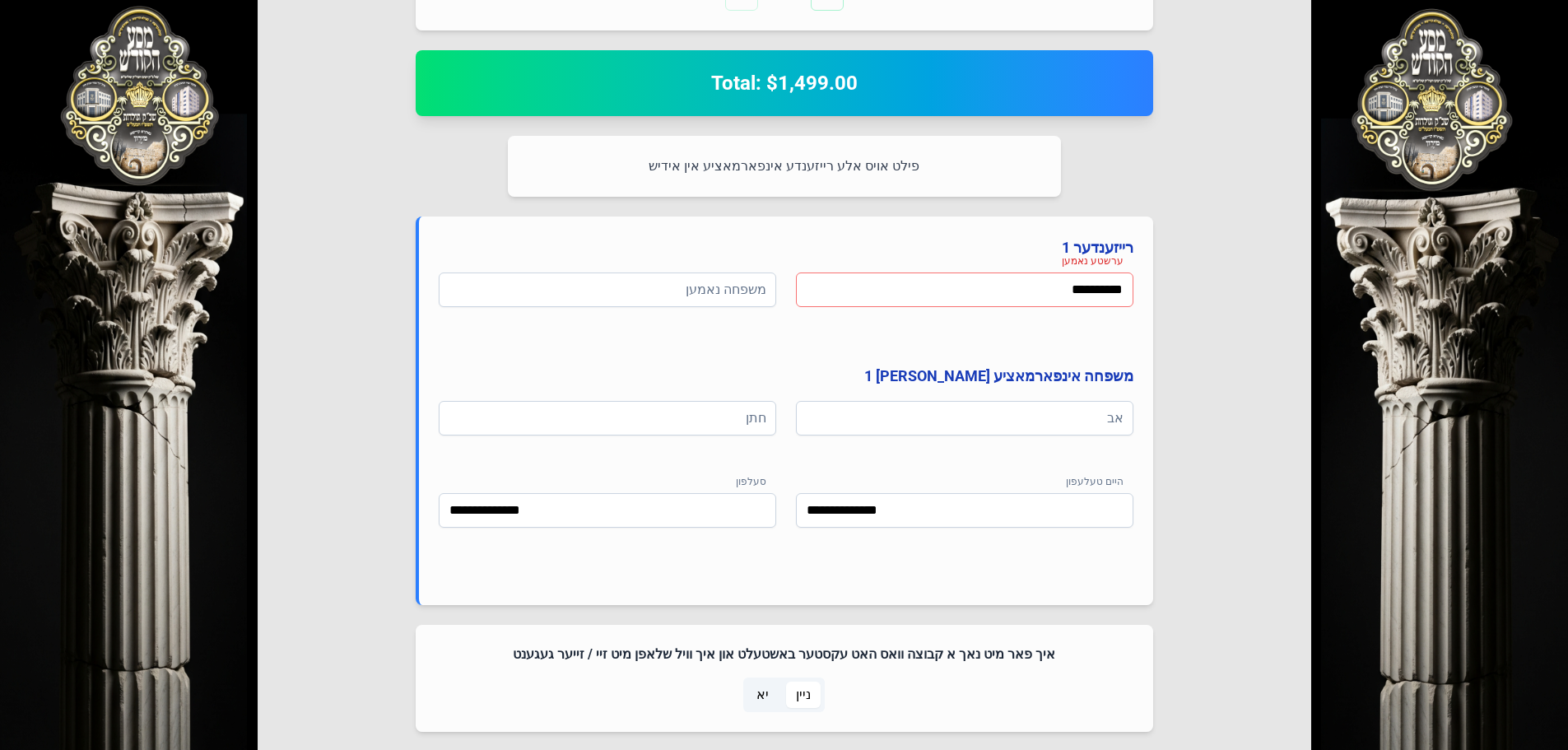
paste input
type input "**********"
click at [771, 291] on input at bounding box center [607, 290] width 337 height 34
type input "******"
click at [977, 425] on input at bounding box center [964, 418] width 337 height 34
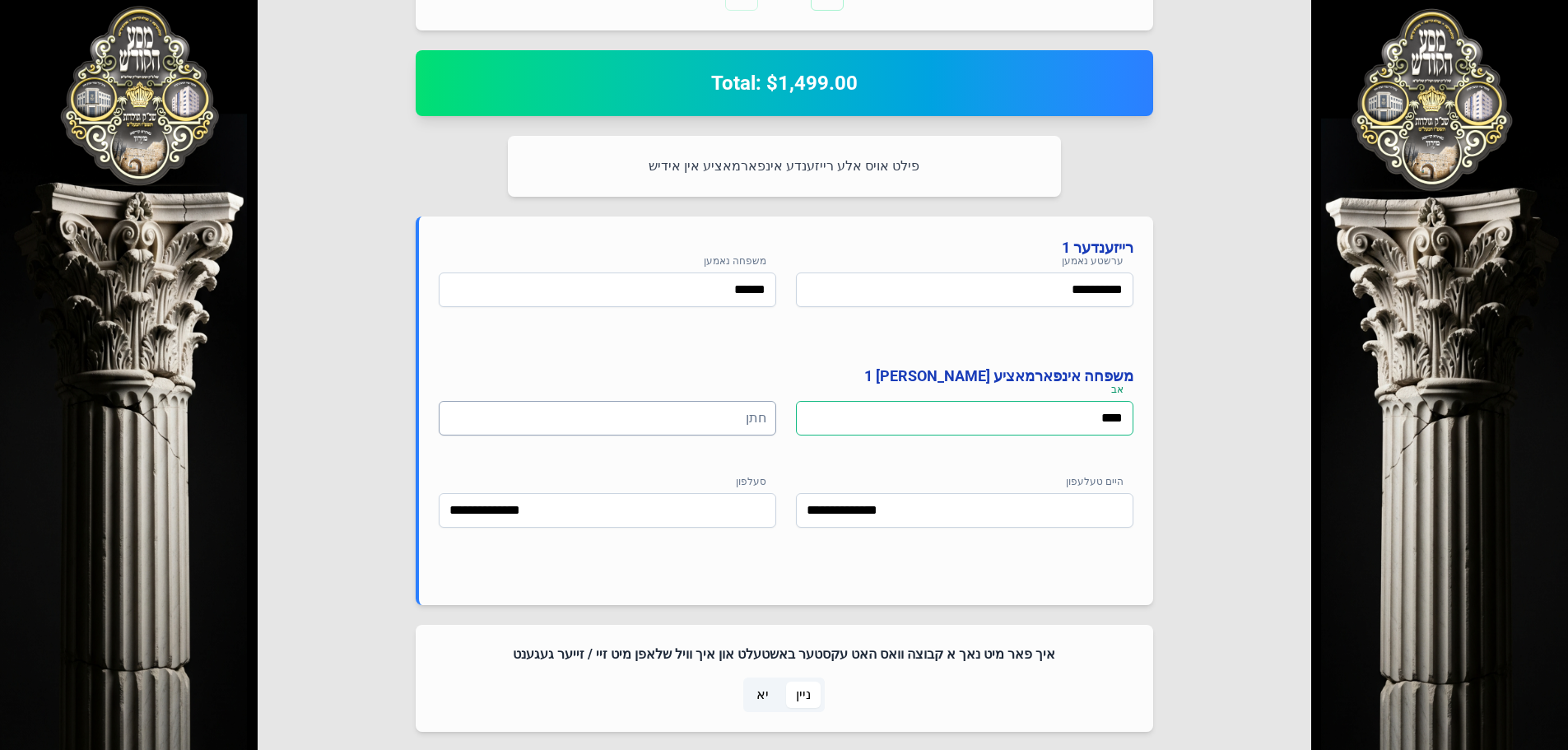
type input "****"
click at [680, 426] on input at bounding box center [607, 418] width 337 height 34
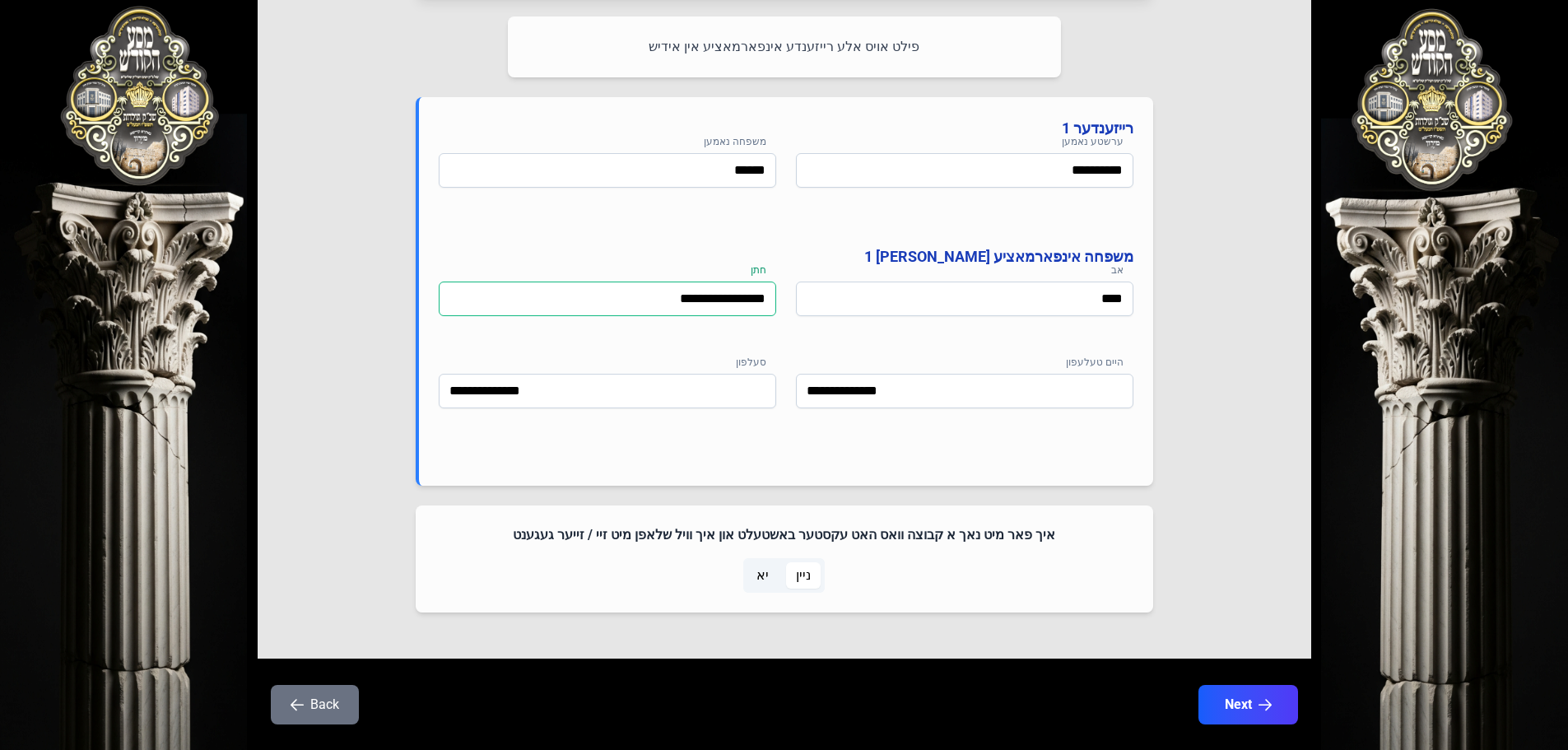
scroll to position [812, 0]
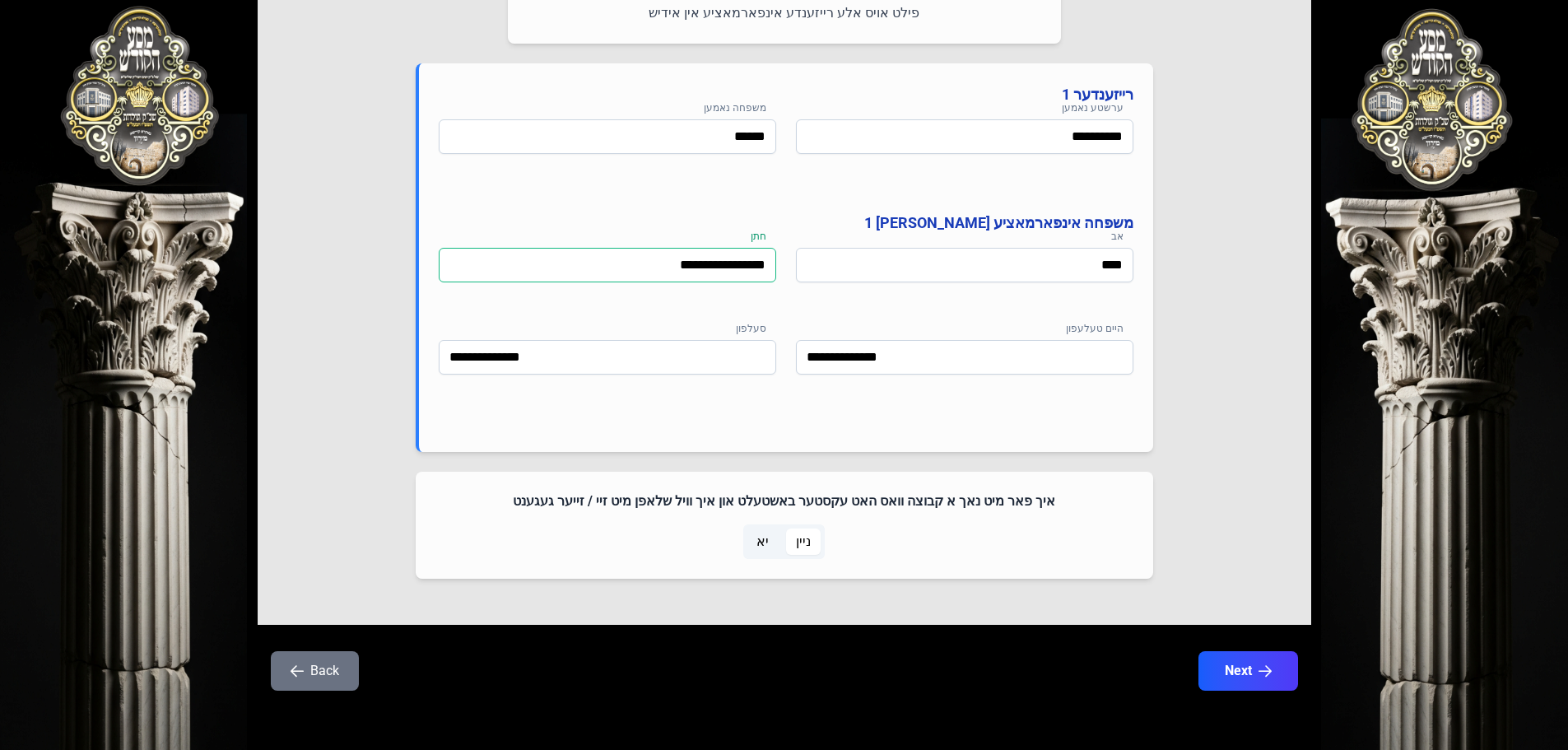
type input "**********"
click at [759, 537] on span "יא" at bounding box center [762, 542] width 13 height 20
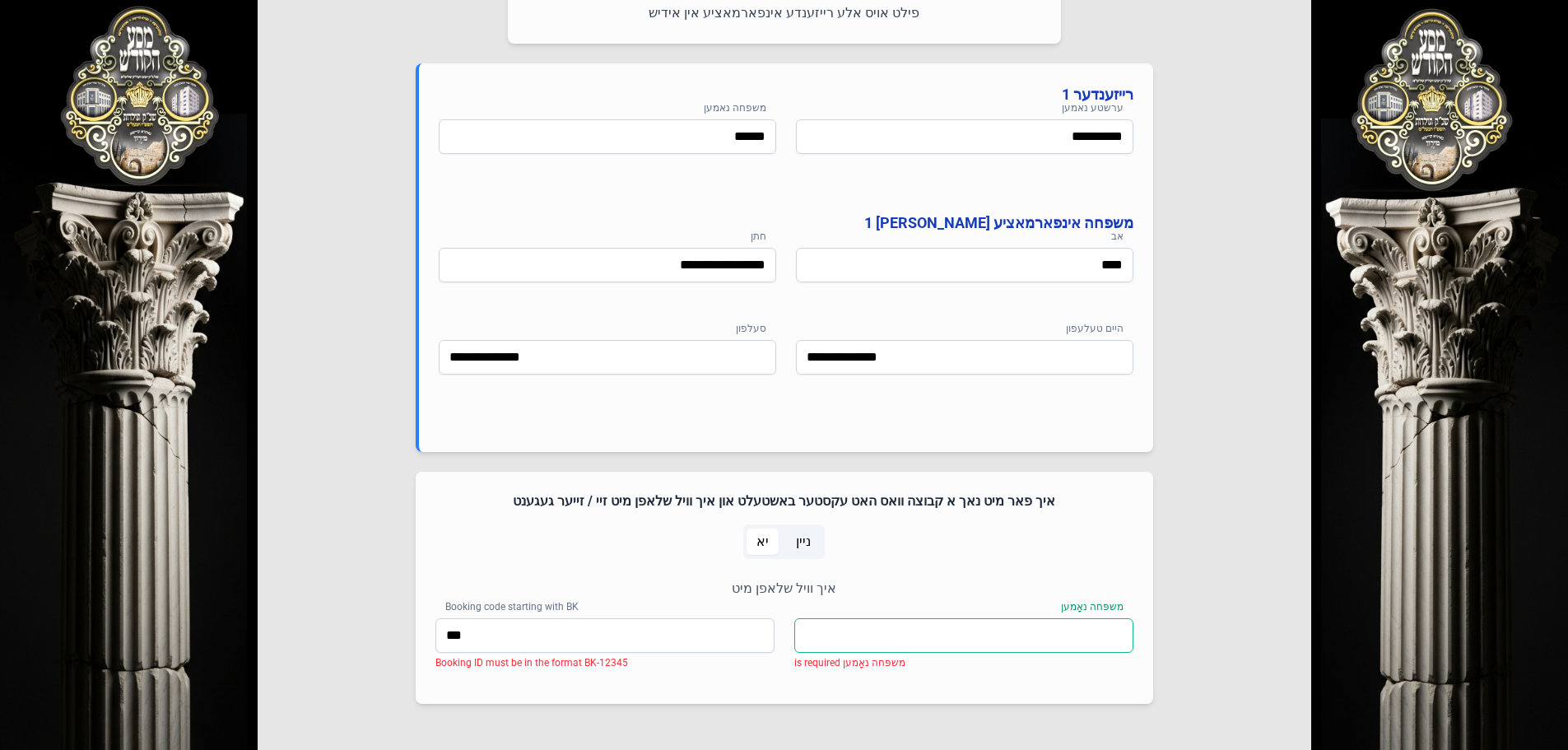
click at [938, 631] on input "משפּחה נאָמען" at bounding box center [963, 635] width 339 height 34
click at [892, 628] on input "משפּחה נאָמען" at bounding box center [963, 635] width 339 height 34
click at [815, 547] on span "ניין" at bounding box center [802, 542] width 34 height 26
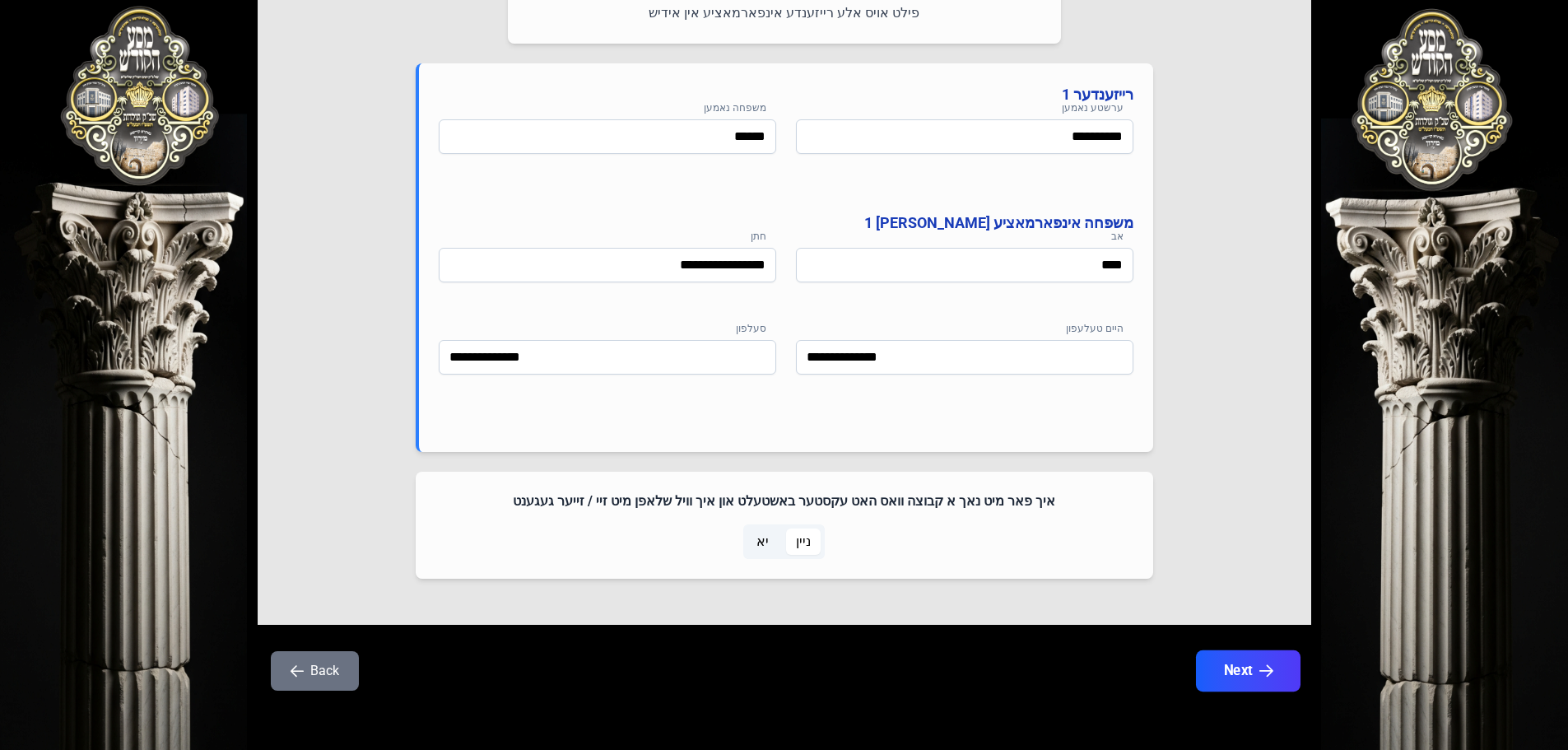
click at [1243, 655] on button "Next" at bounding box center [1247, 670] width 105 height 41
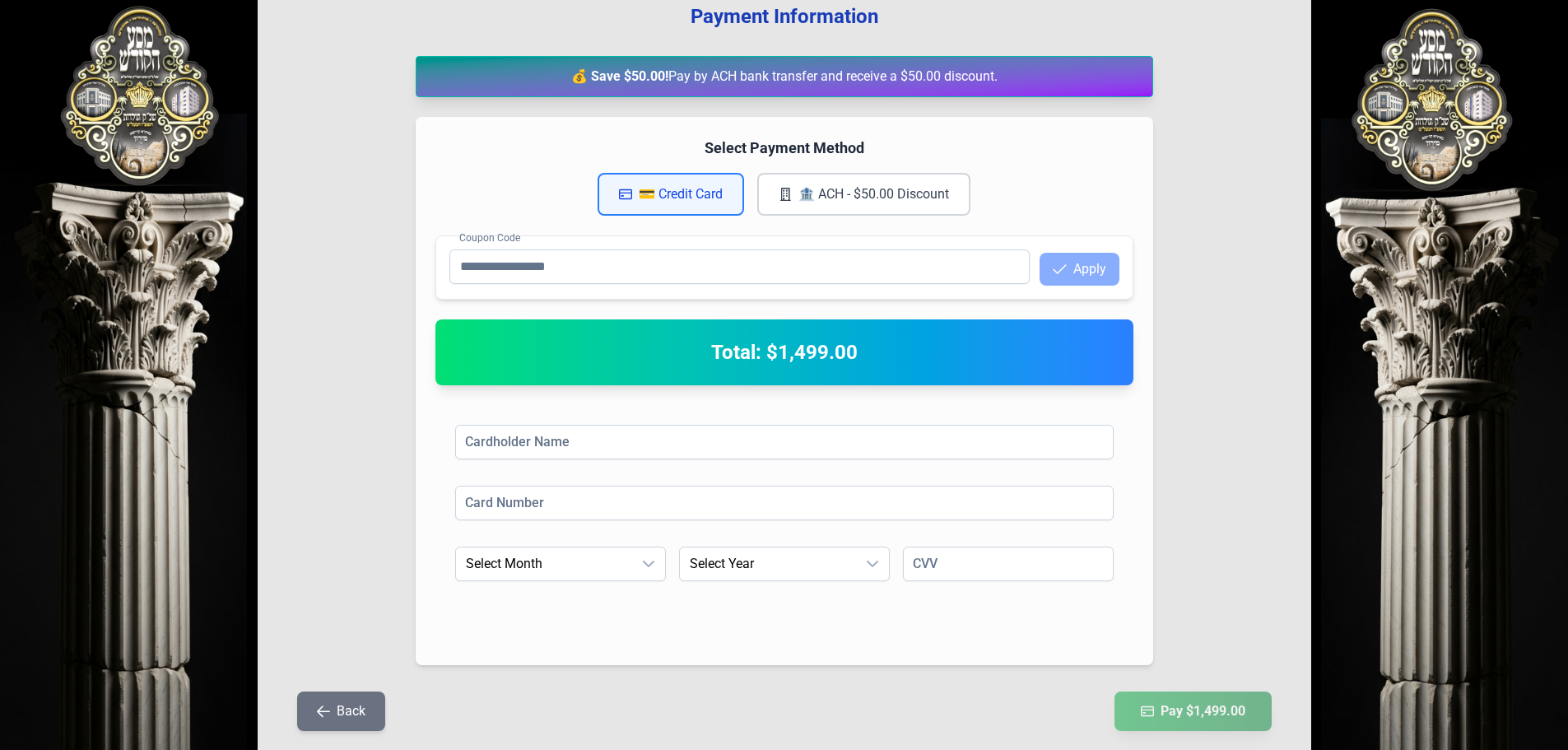
scroll to position [278, 0]
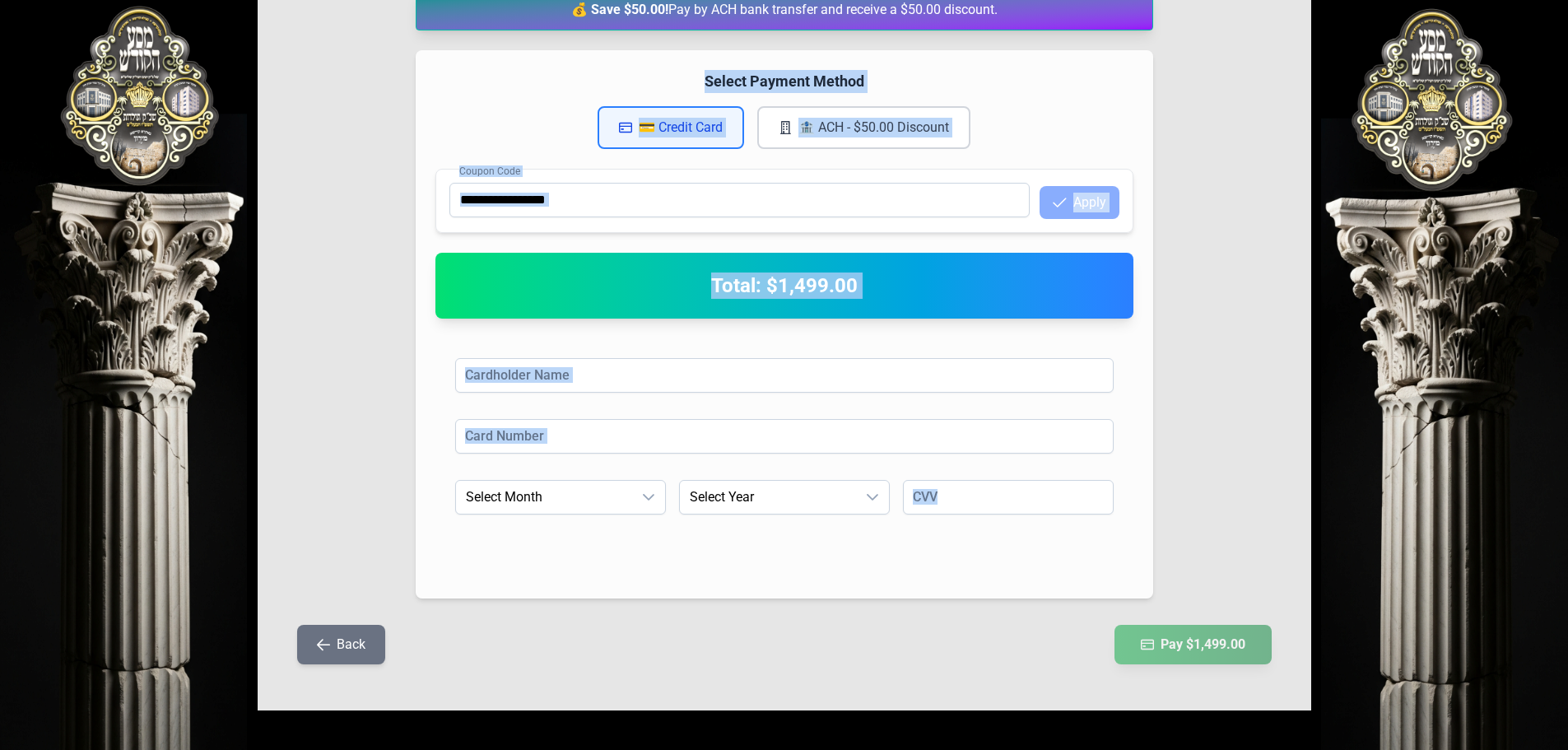
drag, startPoint x: 529, startPoint y: 55, endPoint x: 1120, endPoint y: 557, distance: 775.4
click at [1120, 557] on div "Select Payment Method 💳 Credit Card 🏦 ACH - $50.00 Discount Coupon Code Apply T…" at bounding box center [784, 324] width 737 height 548
click at [1121, 557] on div "Cardholder Name Card Number Expiration Month Select Month Expiration Year Selec…" at bounding box center [784, 458] width 698 height 240
drag, startPoint x: 658, startPoint y: 209, endPoint x: 1135, endPoint y: 722, distance: 700.5
click at [1101, 742] on div "בעזהשי"ת 0 1 2 3 4 5 6 Payment Information 💰 Save $50.00! Pay by ACH bank trans…" at bounding box center [784, 236] width 1568 height 1028
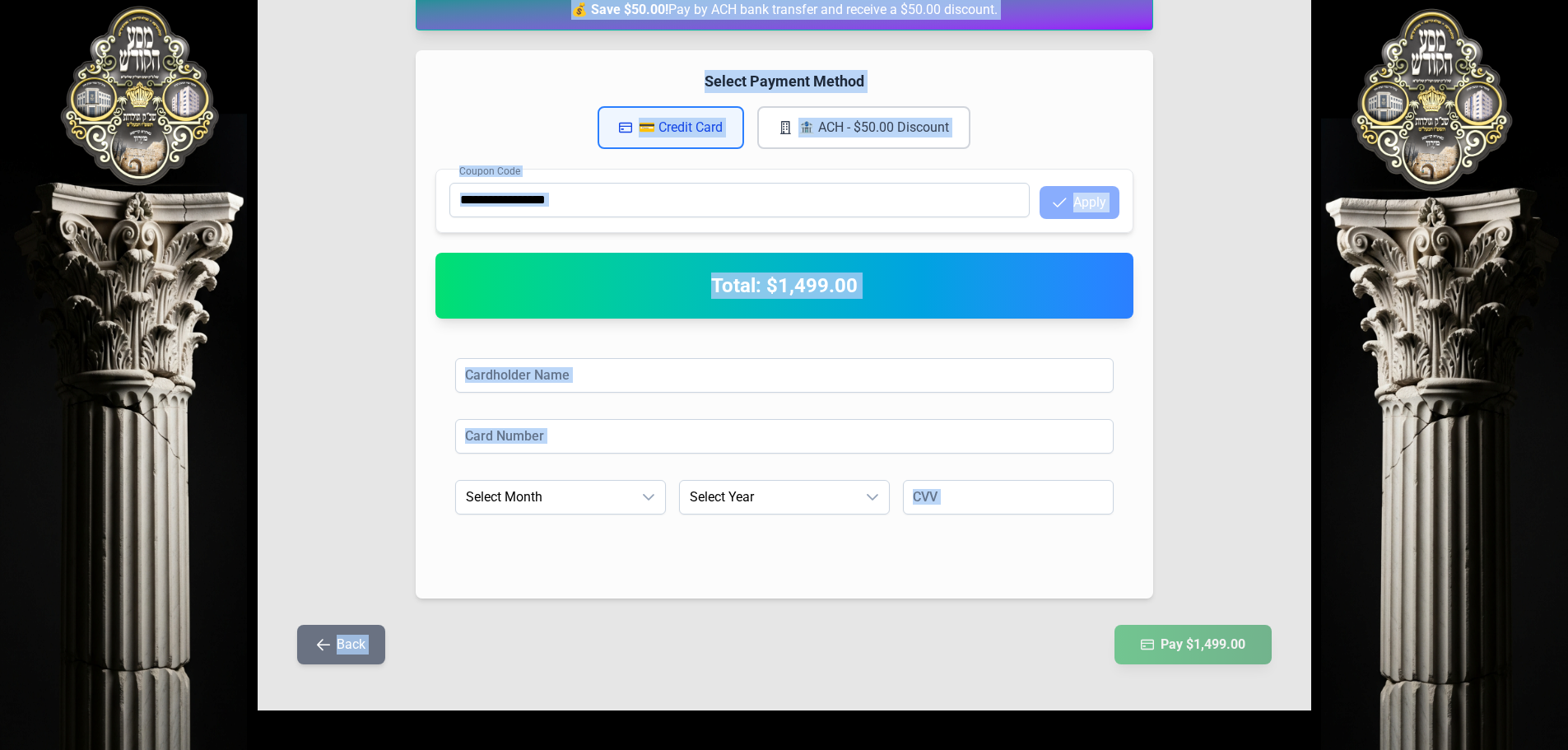
click at [1073, 535] on div "Expiration Month Select Month Expiration Year Select Year CVV" at bounding box center [784, 520] width 658 height 79
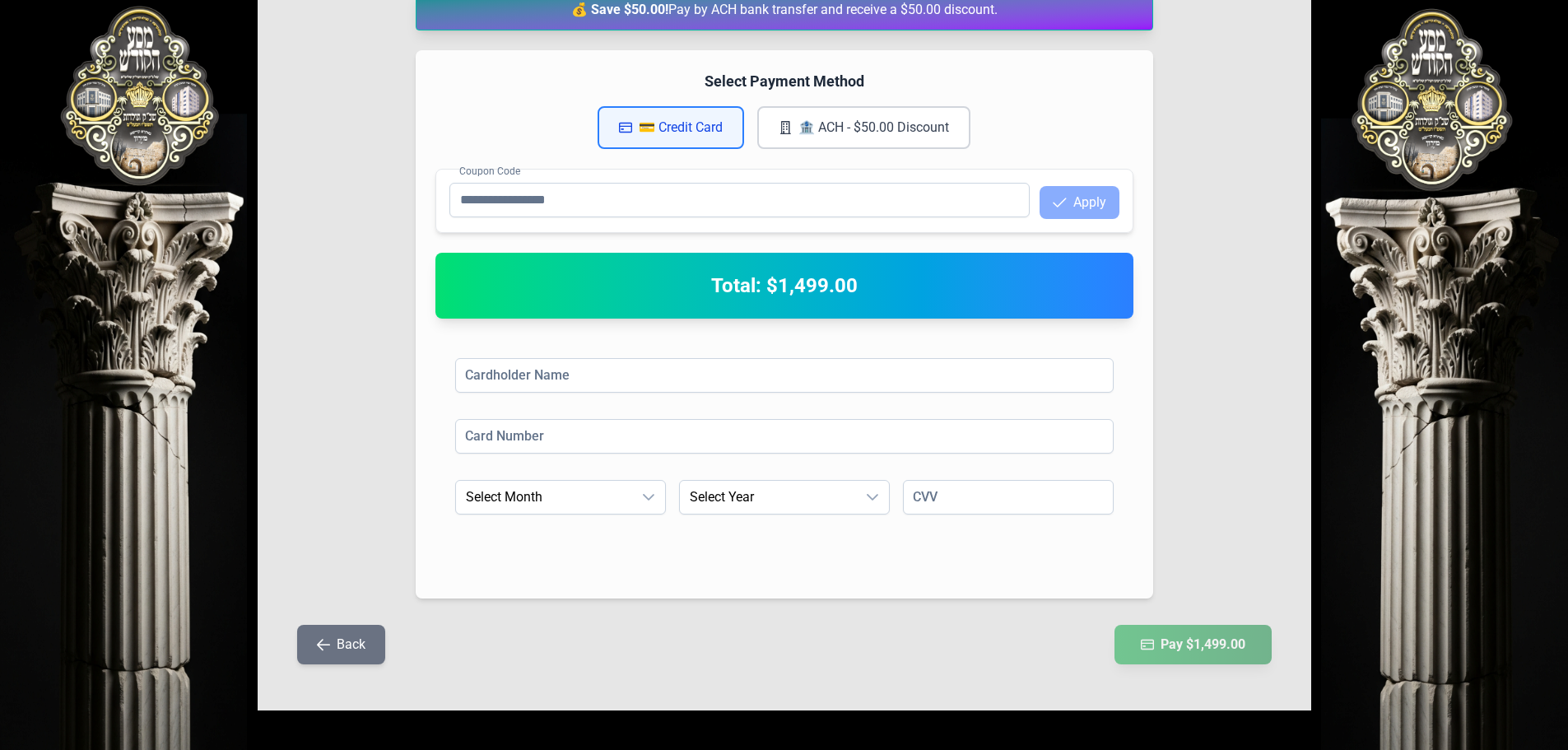
drag, startPoint x: 594, startPoint y: 188, endPoint x: 1316, endPoint y: 745, distance: 911.9
click at [1316, 745] on div "בעזהשי"ת 0 1 2 3 4 5 6 Payment Information 💰 Save $50.00! Pay by ACH bank trans…" at bounding box center [784, 236] width 1568 height 1028
click at [1051, 570] on div "Cardholder Name Card Number Expiration Month Select Month Expiration Year Selec…" at bounding box center [784, 458] width 698 height 240
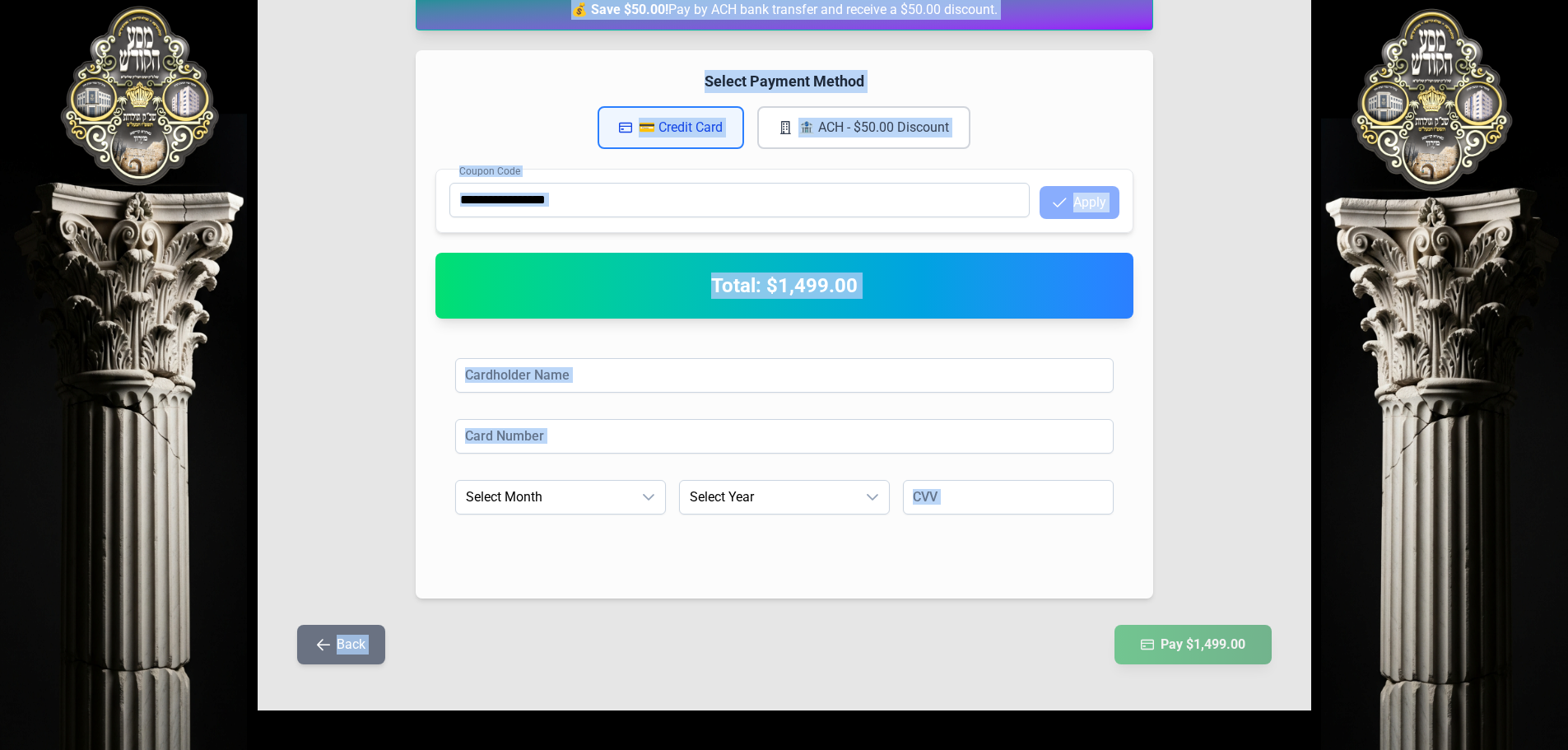
drag, startPoint x: 595, startPoint y: 200, endPoint x: 1296, endPoint y: 669, distance: 843.4
click at [1296, 669] on div "Payment Information 💰 Save $50.00! Pay by ACH bank transfer and receive a $50.0…" at bounding box center [784, 311] width 1053 height 800
click at [1072, 559] on div "Cardholder Name Card Number Expiration Month Select Month Expiration Year Selec…" at bounding box center [784, 458] width 698 height 240
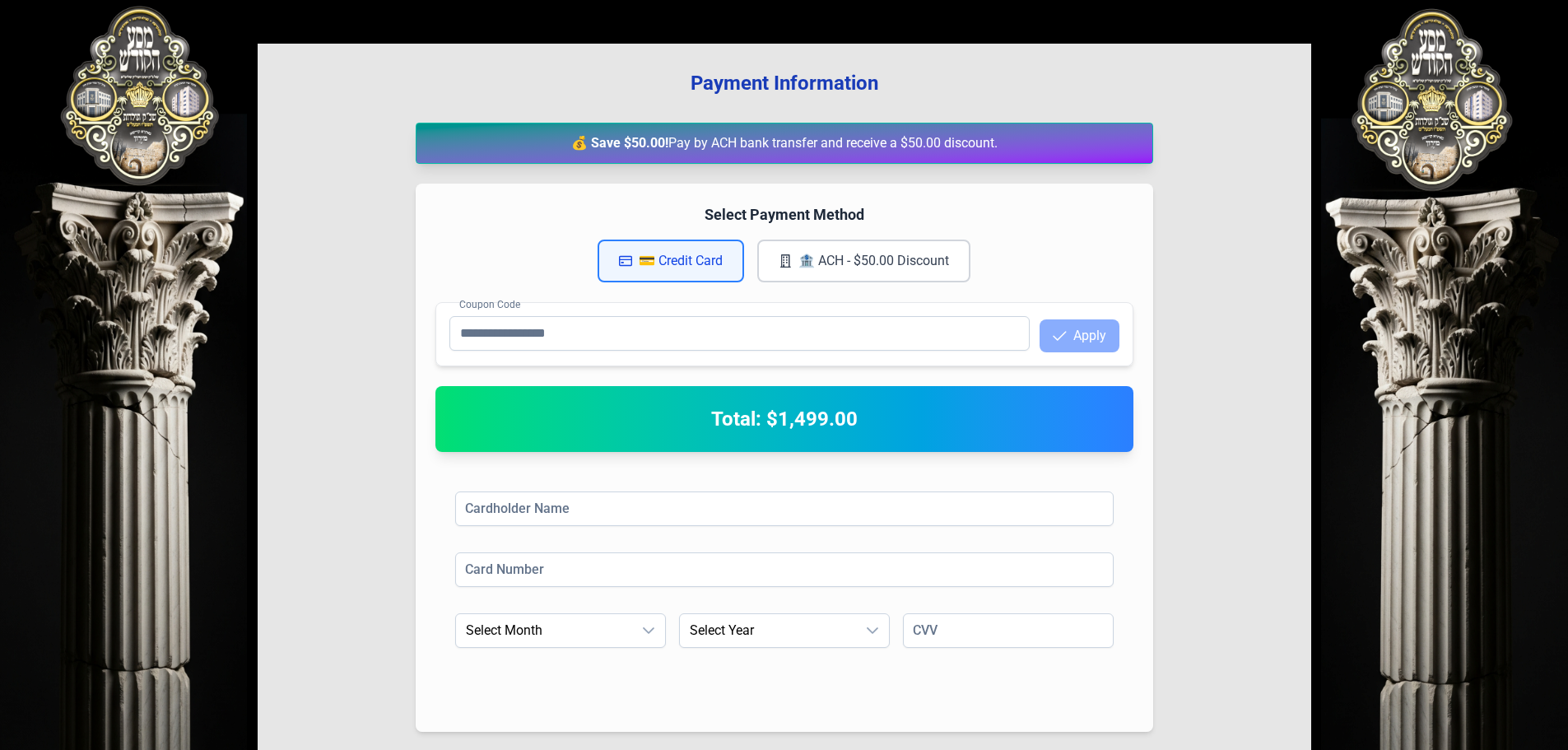
scroll to position [0, 0]
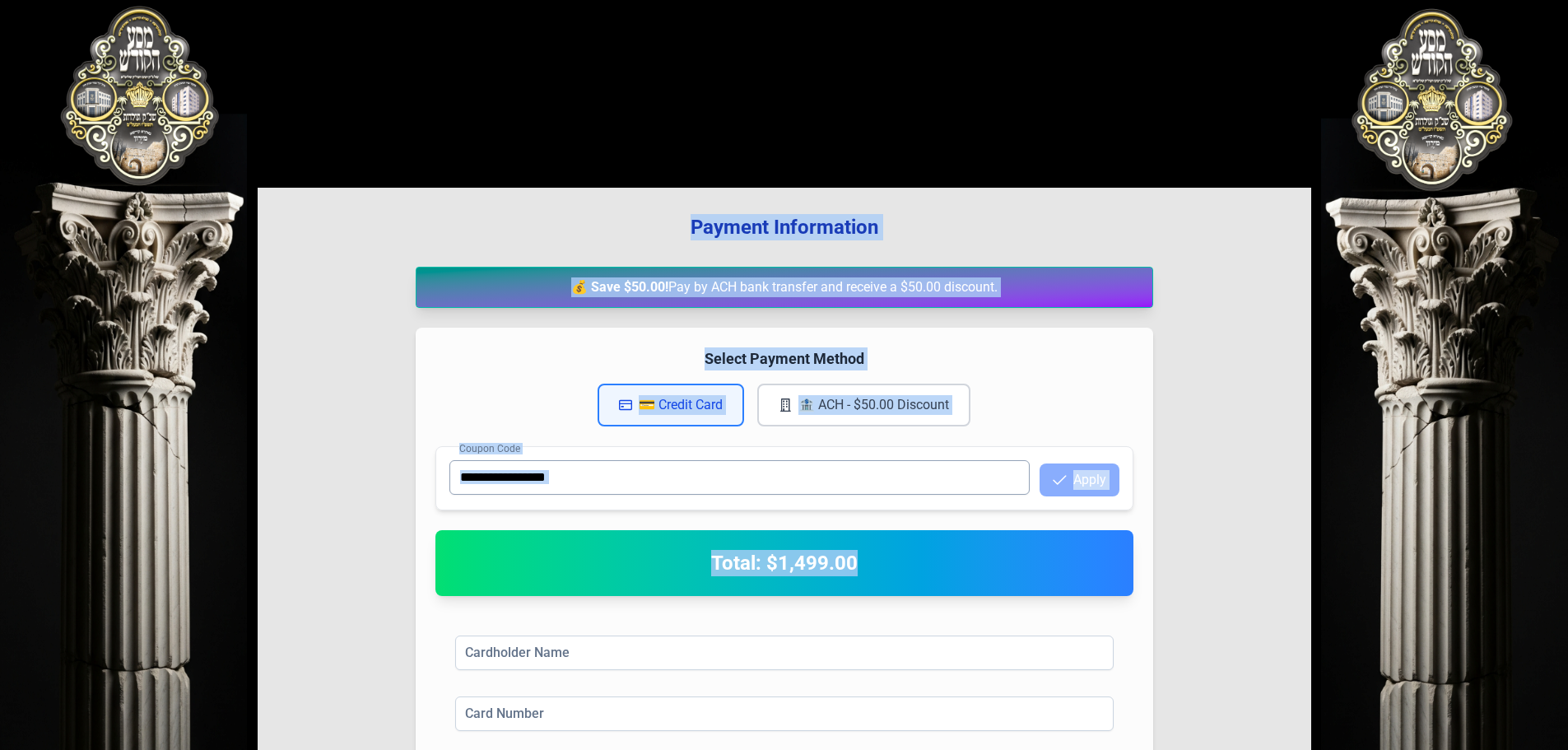
drag, startPoint x: 602, startPoint y: 210, endPoint x: 912, endPoint y: 475, distance: 407.8
click at [904, 501] on div "Payment Information 💰 Save $50.00! Pay by ACH bank transfer and receive a $50.0…" at bounding box center [784, 588] width 1053 height 800
click at [1055, 405] on div "💳 Credit Card 🏦 ACH - $50.00 Discount" at bounding box center [784, 404] width 698 height 43
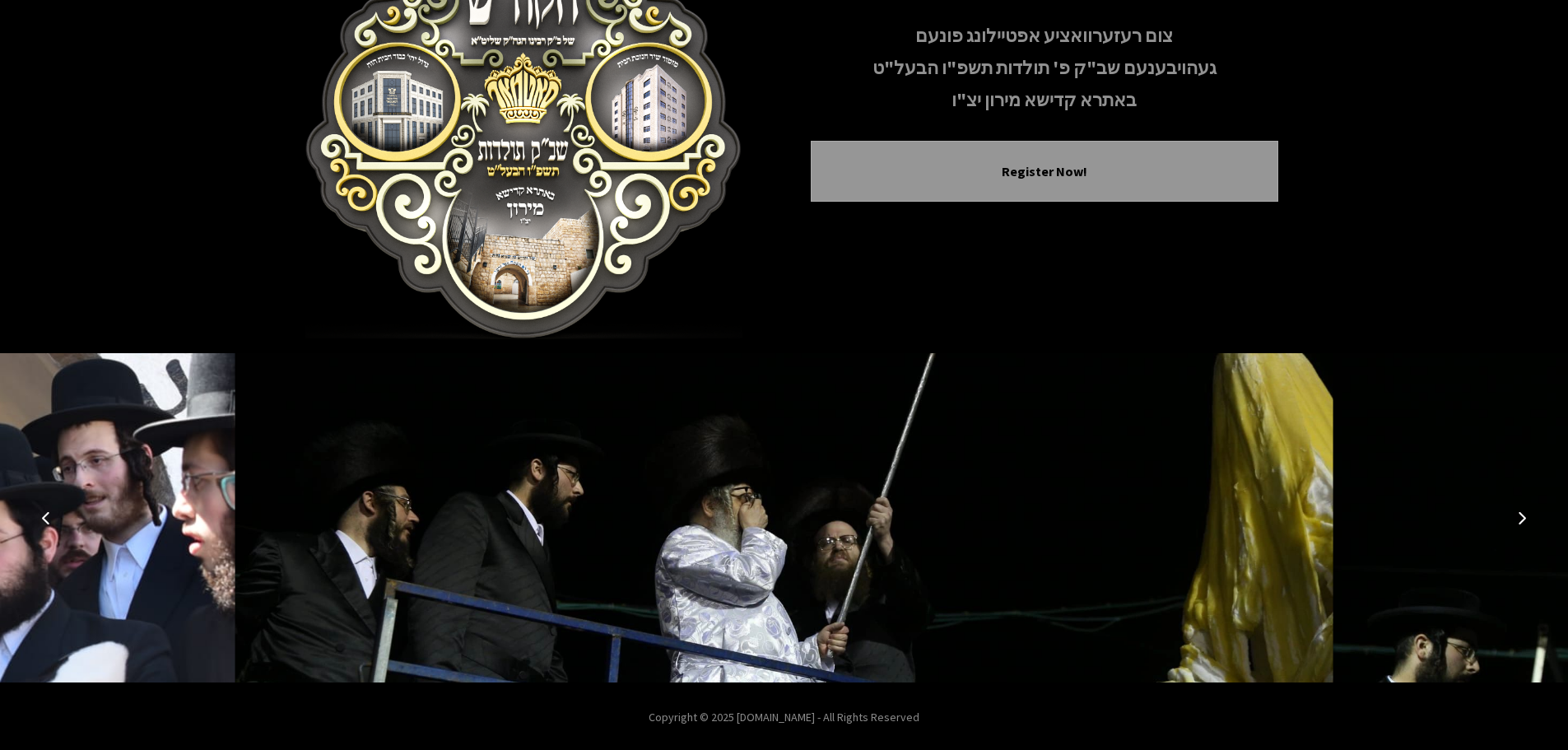
scroll to position [170, 0]
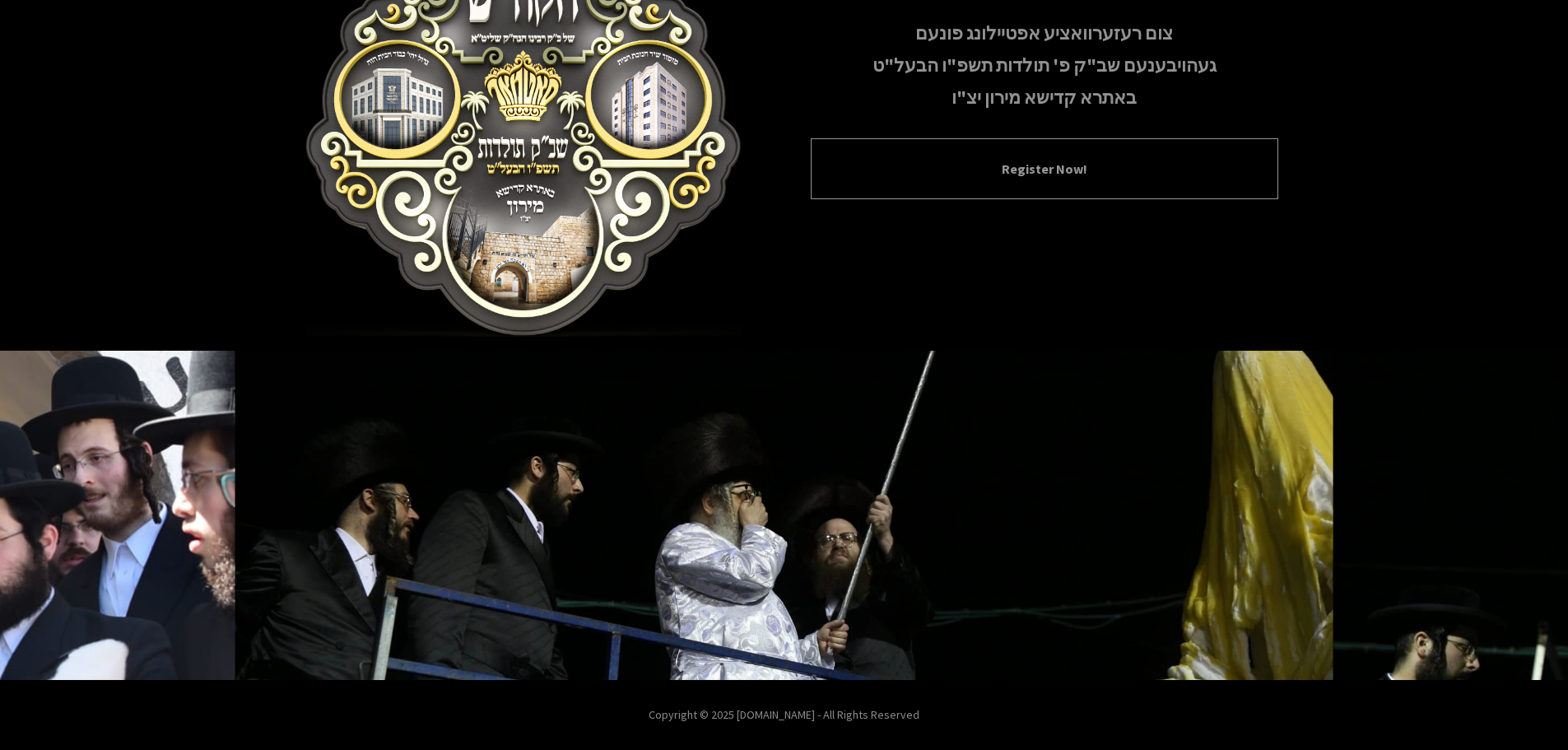
click at [1008, 176] on button "Register Now!" at bounding box center [1045, 169] width 427 height 20
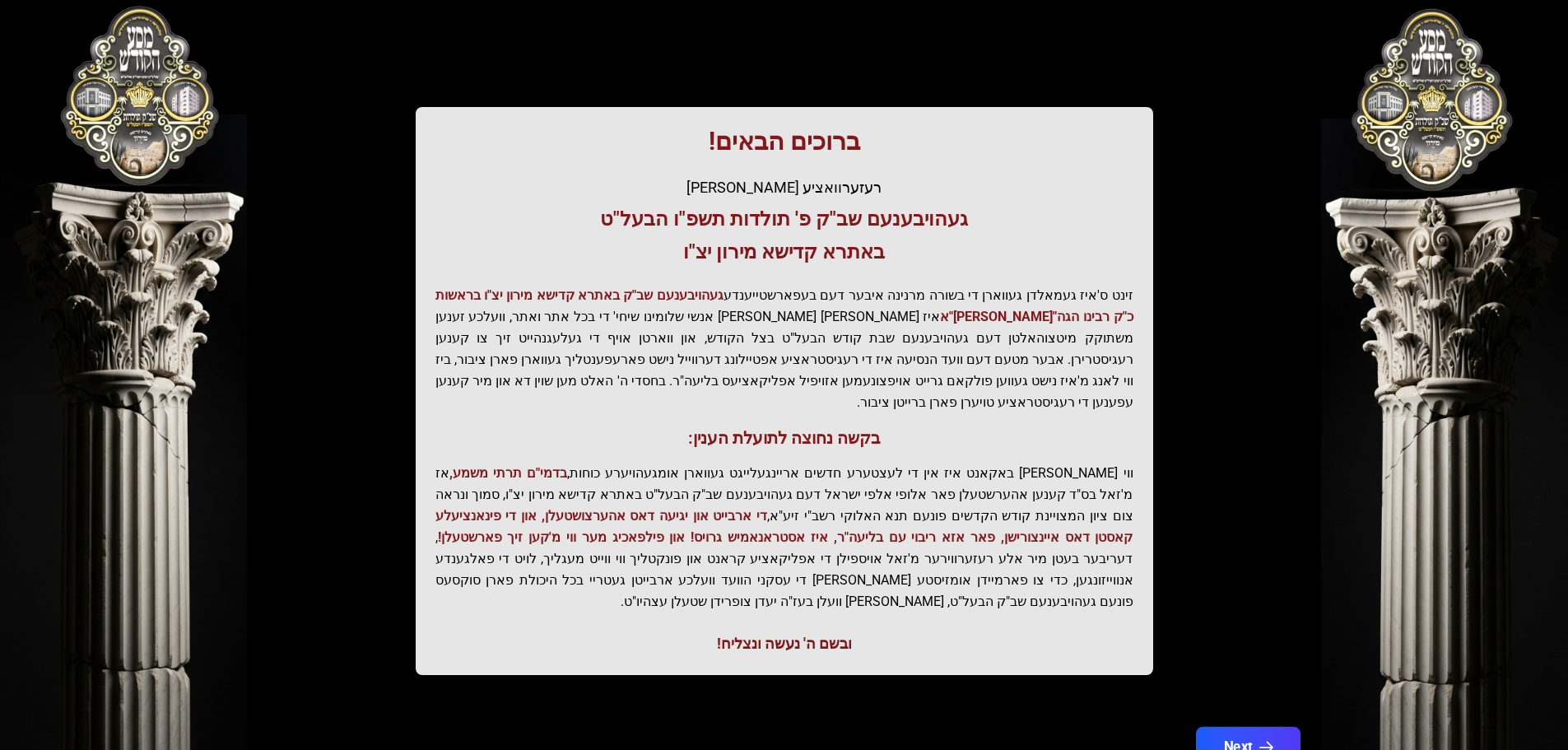
click at [1232, 727] on button "Next" at bounding box center [1247, 747] width 105 height 41
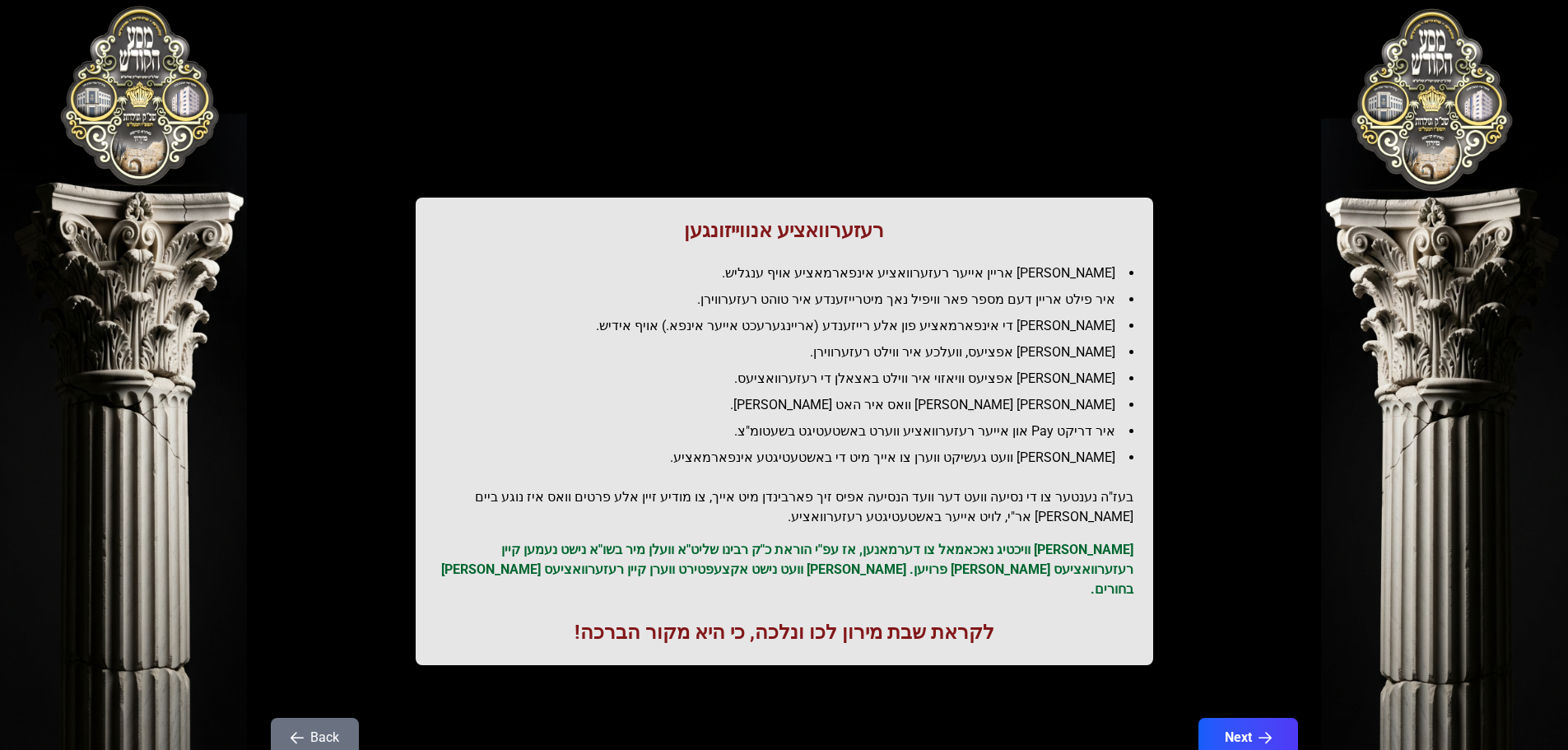
click at [1062, 369] on li "[PERSON_NAME] אפציעס וויאזוי איר ווילט באצאלן די רעזערוואציעס." at bounding box center [791, 379] width 684 height 20
click at [1047, 350] on li "[PERSON_NAME] אפציעס, וועלכע איר ווילט רעזערווירן." at bounding box center [791, 352] width 684 height 20
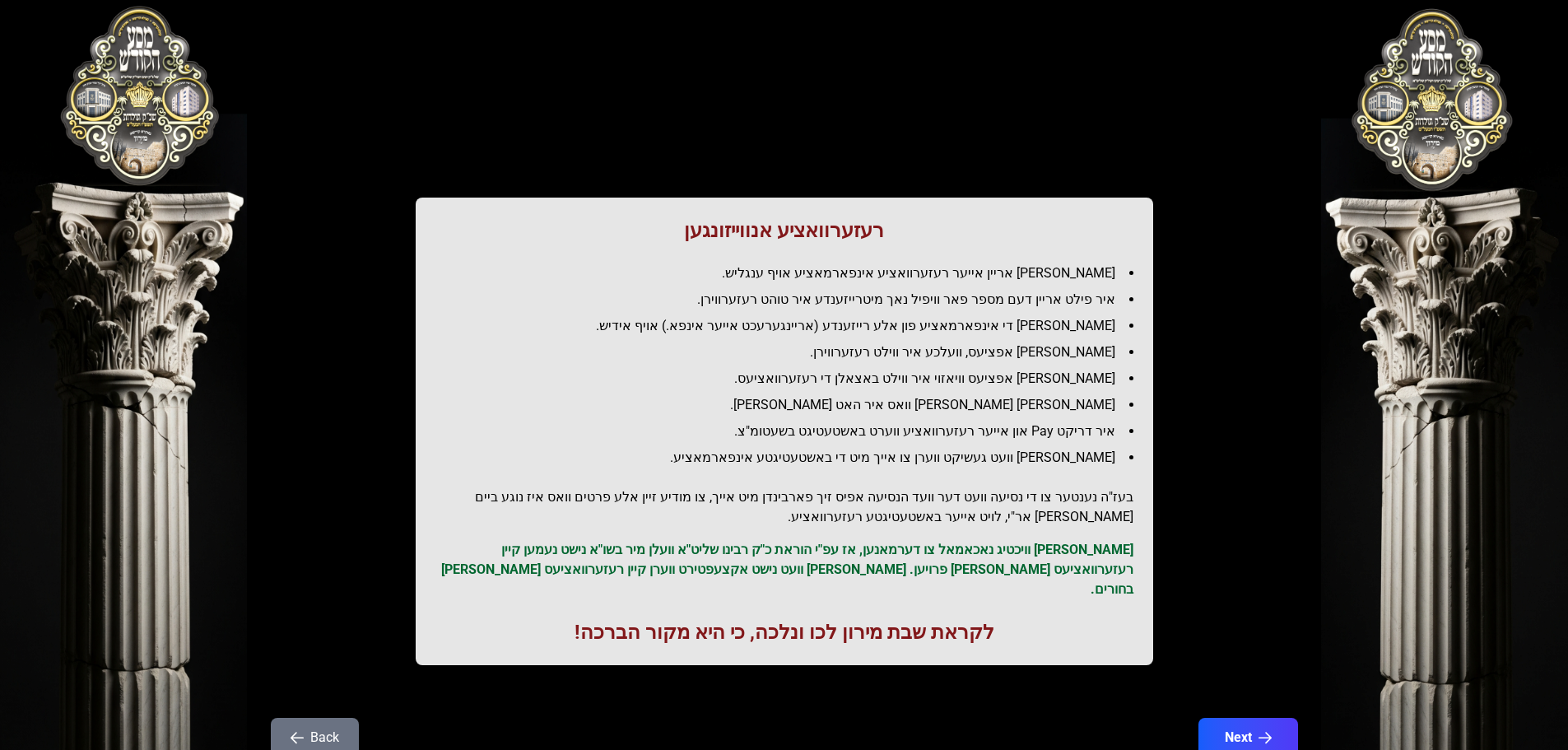
click at [1073, 383] on li "[PERSON_NAME] אפציעס וויאזוי איר ווילט באצאלן די רעזערוואציעס." at bounding box center [791, 379] width 684 height 20
click at [1095, 435] on li "איר דריקט Pay און אייער רעזערוואציע ווערט באשטעטיגט בשעטומ"צ." at bounding box center [791, 432] width 684 height 20
click at [1094, 434] on li "איר דריקט Pay און אייער רעזערוואציע ווערט באשטעטיגט בשעטומ"צ." at bounding box center [791, 432] width 684 height 20
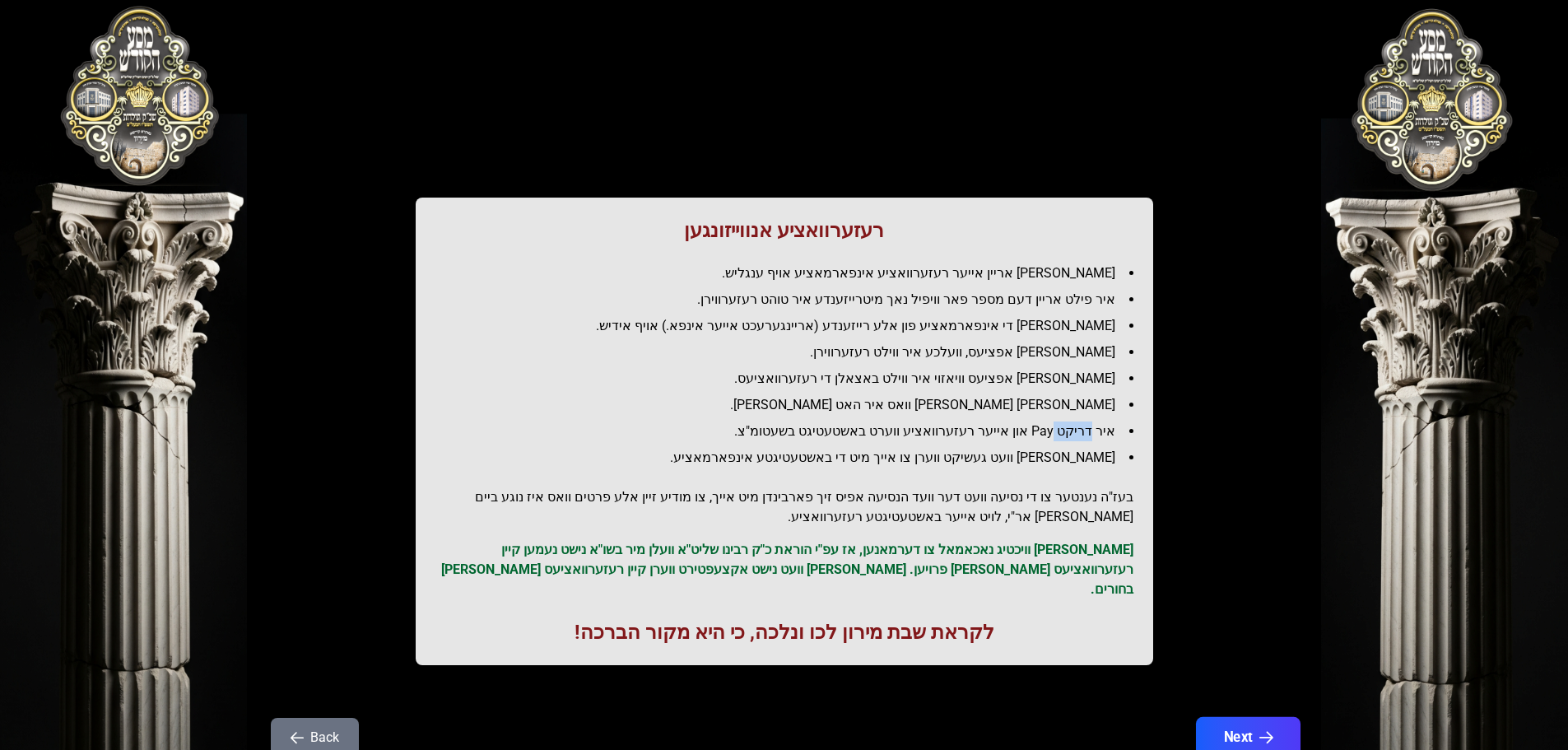
click at [1286, 722] on button "Next" at bounding box center [1247, 737] width 105 height 41
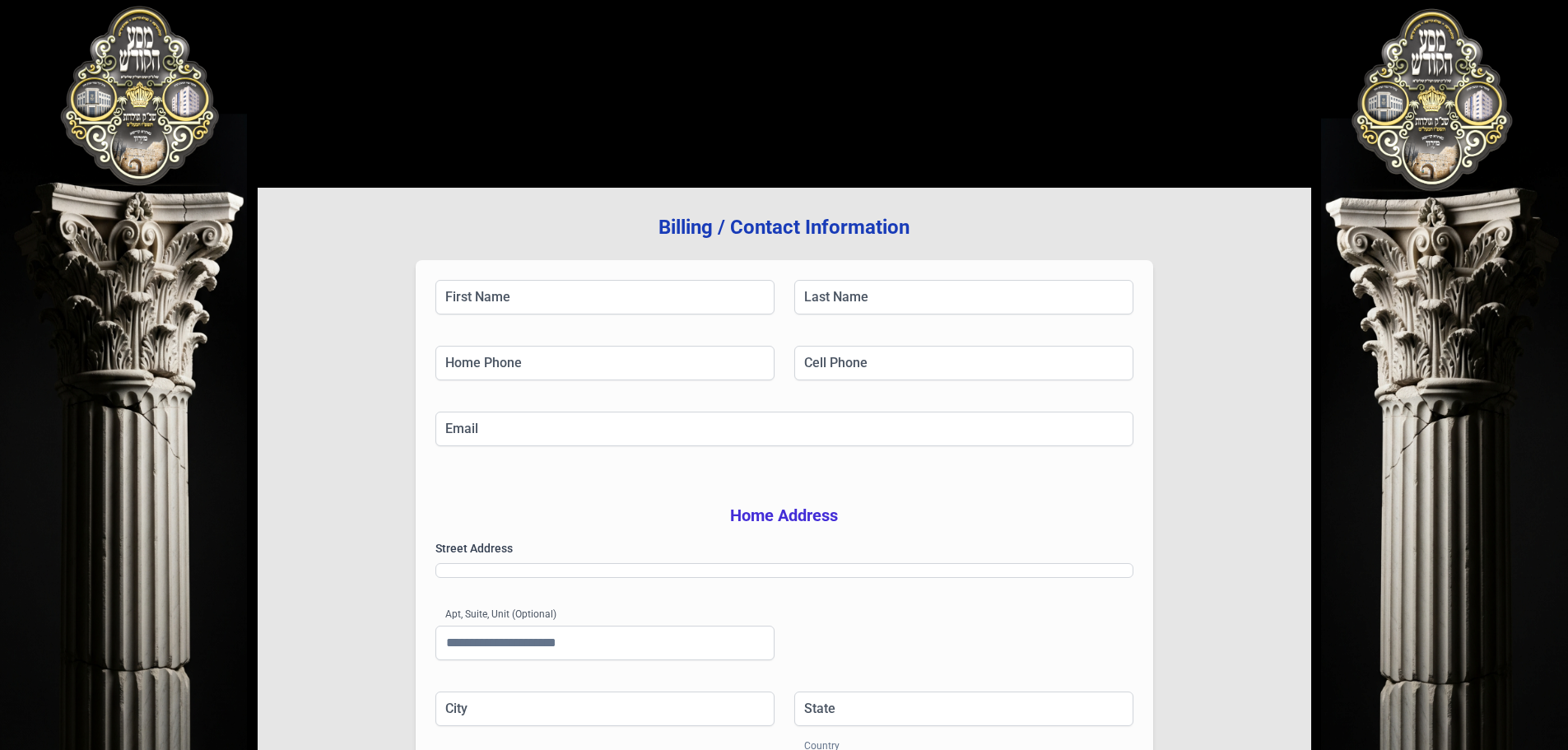
click at [1286, 722] on div "Billing / Contact Information First Name Last Name Home Phone Cell Phone Email …" at bounding box center [784, 528] width 1053 height 682
